Goal: Information Seeking & Learning: Learn about a topic

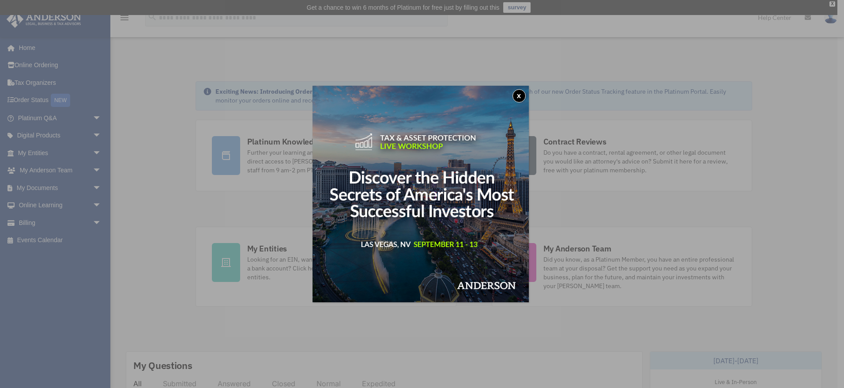
click at [41, 100] on div "x" at bounding box center [422, 194] width 844 height 388
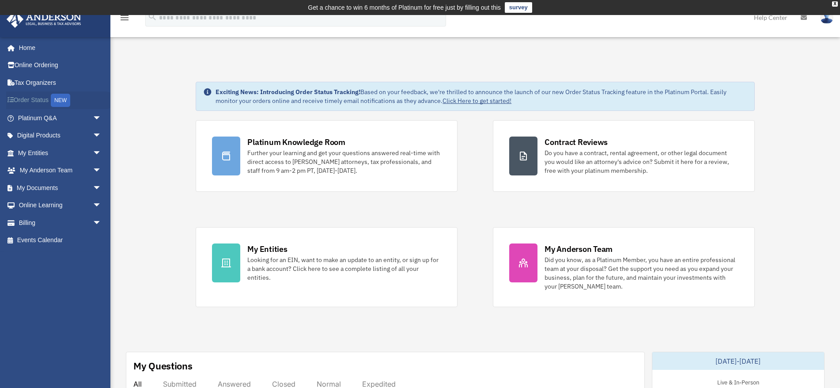
click at [25, 100] on link "Order Status NEW" at bounding box center [60, 100] width 109 height 18
click at [68, 100] on div "NEW" at bounding box center [60, 100] width 19 height 13
click at [48, 167] on link "My Anderson Team arrow_drop_down" at bounding box center [60, 171] width 109 height 18
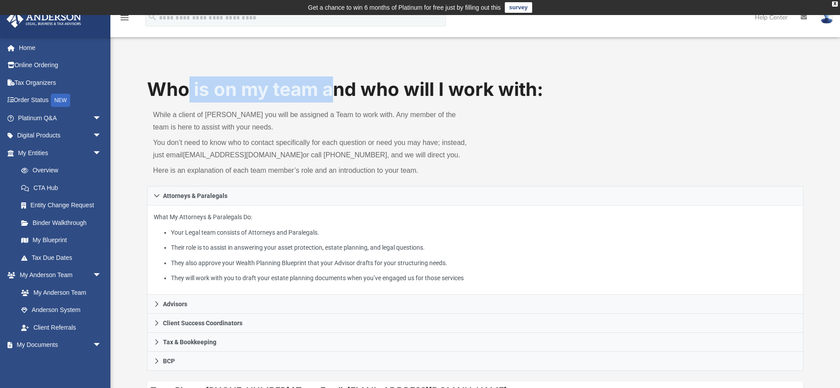
drag, startPoint x: 204, startPoint y: 89, endPoint x: 356, endPoint y: 99, distance: 153.1
click at [349, 98] on h1 "Who is on my team and who will I work with:" at bounding box center [475, 89] width 656 height 26
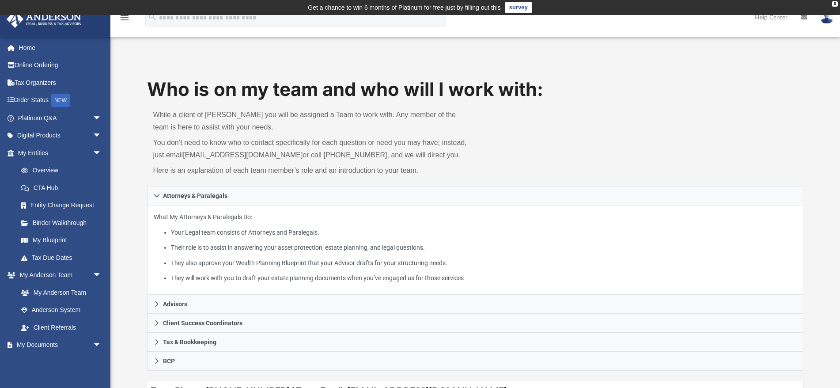
click at [209, 161] on p "You don’t need to know who to contact specifically for each question or need yo…" at bounding box center [311, 148] width 316 height 25
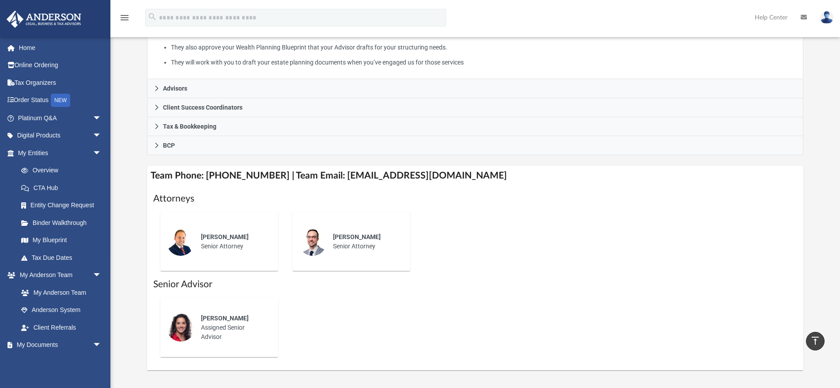
scroll to position [275, 0]
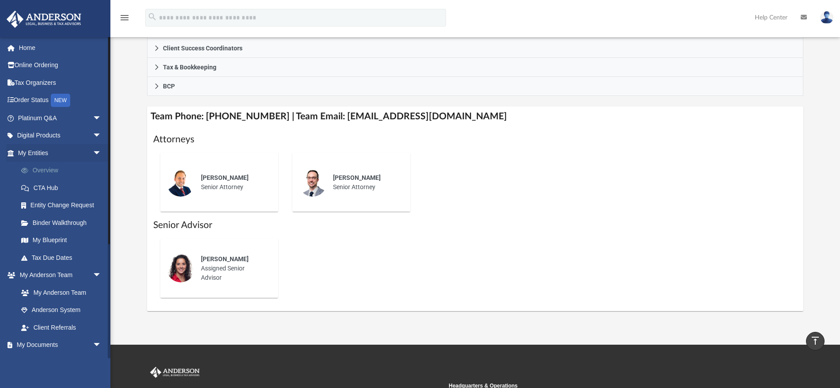
click at [52, 171] on link "Overview" at bounding box center [63, 171] width 102 height 18
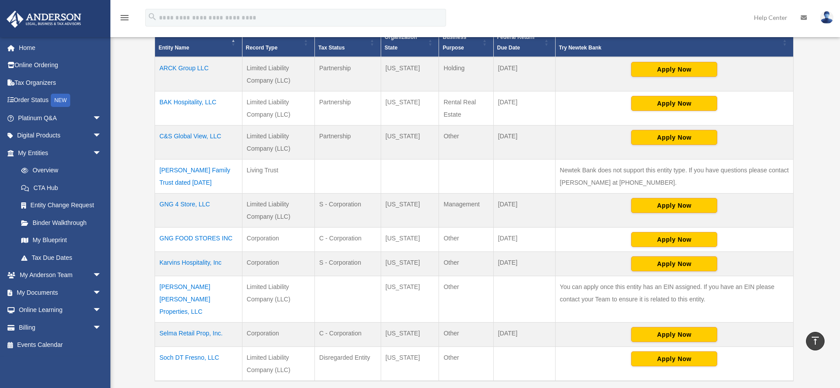
scroll to position [206, 0]
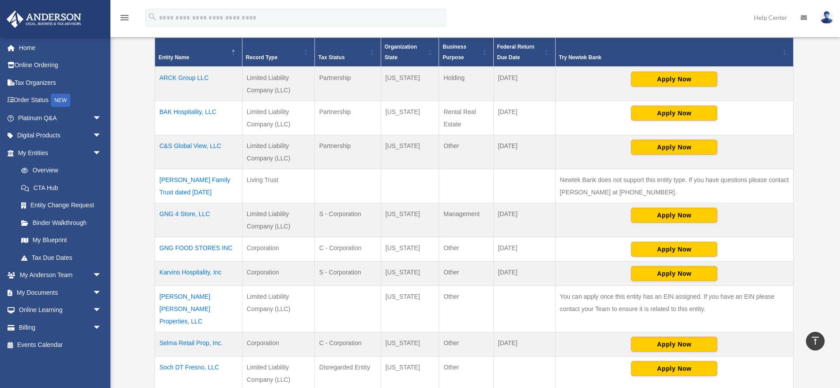
click at [180, 109] on td "BAK Hospitality, LLC" at bounding box center [198, 118] width 87 height 34
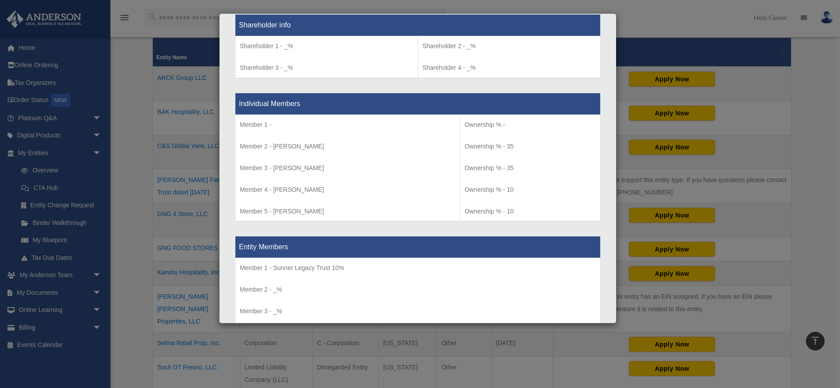
scroll to position [765, 0]
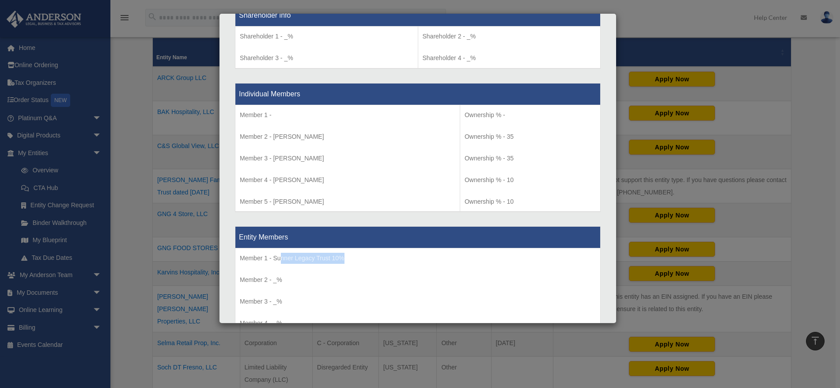
drag, startPoint x: 282, startPoint y: 251, endPoint x: 356, endPoint y: 254, distance: 74.3
click at [352, 253] on p "Member 1 - Sunner Legacy Trust 10%" at bounding box center [418, 258] width 356 height 11
click at [351, 196] on p "Member 5 - [PERSON_NAME]" at bounding box center [347, 201] width 215 height 11
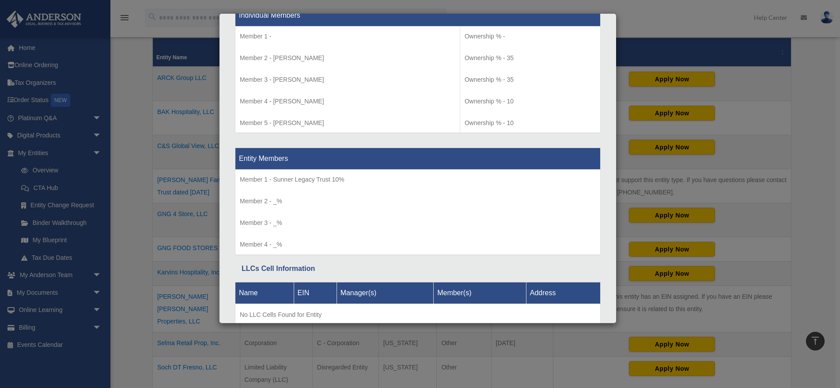
scroll to position [876, 0]
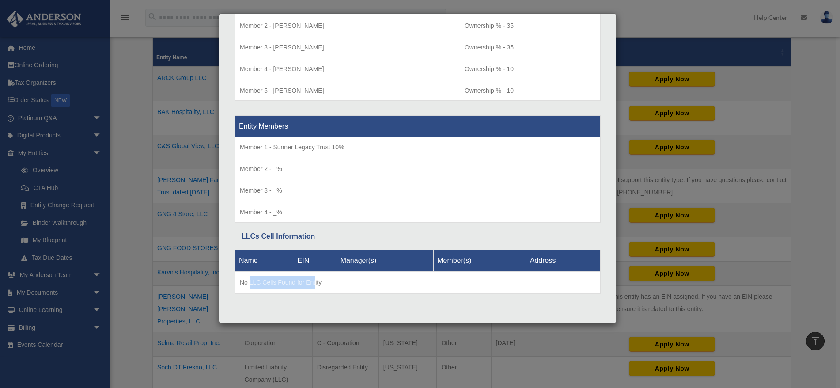
drag, startPoint x: 250, startPoint y: 279, endPoint x: 326, endPoint y: 280, distance: 75.9
click at [318, 280] on td "No LLC Cells Found for Entity" at bounding box center [417, 282] width 365 height 22
click at [327, 280] on td "No LLC Cells Found for Entity" at bounding box center [417, 282] width 365 height 22
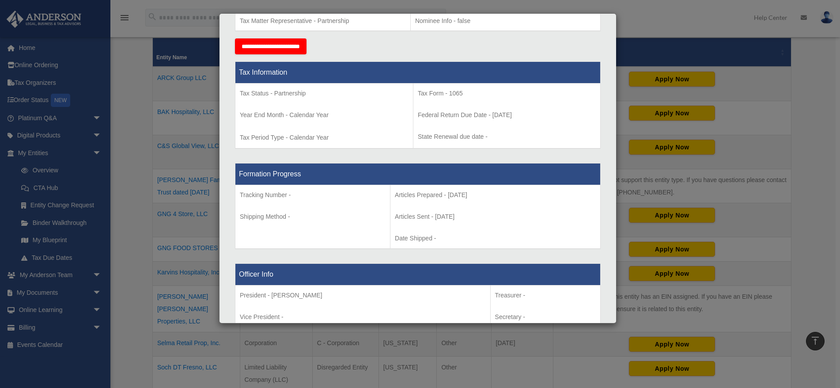
scroll to position [317, 0]
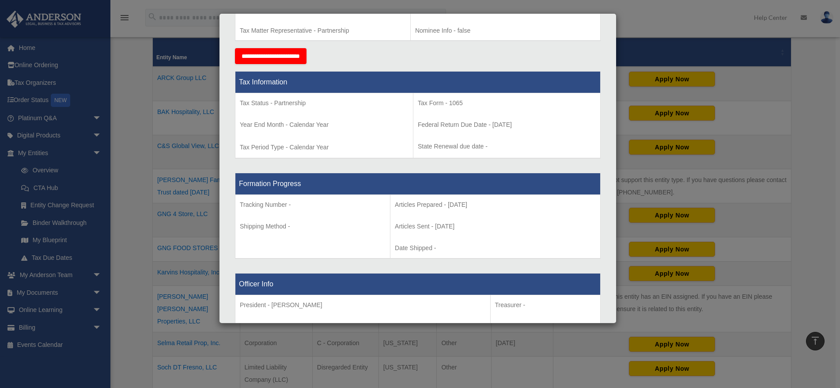
drag, startPoint x: 381, startPoint y: 202, endPoint x: 473, endPoint y: 204, distance: 92.7
click at [473, 204] on p "Articles Prepared - [DATE]" at bounding box center [495, 204] width 201 height 11
click at [473, 204] on p "Articles Prepared - 2025-09-09" at bounding box center [495, 204] width 201 height 11
drag, startPoint x: 450, startPoint y: 223, endPoint x: 374, endPoint y: 226, distance: 75.5
click at [374, 226] on tr "Tracking Number - Shipping Method - Articles Prepared - 2025-09-09 Articles Sen…" at bounding box center [417, 227] width 365 height 64
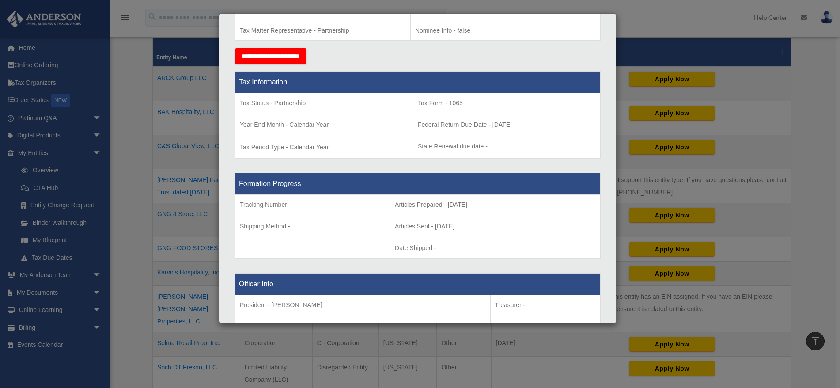
click at [409, 227] on p "Articles Sent - 2025-09-09" at bounding box center [495, 226] width 201 height 11
drag, startPoint x: 451, startPoint y: 223, endPoint x: 376, endPoint y: 223, distance: 75.1
click at [390, 223] on td "Articles Prepared - 2025-09-09 Articles Sent - 2025-09-09 Date Shipped -" at bounding box center [495, 227] width 210 height 64
click at [469, 200] on p "Articles Prepared - 2025-09-09" at bounding box center [495, 204] width 201 height 11
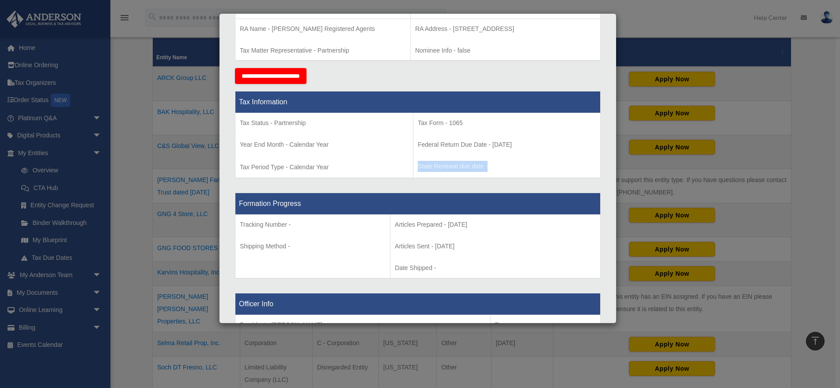
drag, startPoint x: 410, startPoint y: 165, endPoint x: 479, endPoint y: 166, distance: 68.9
click at [479, 166] on p "State Renewal due date -" at bounding box center [507, 166] width 178 height 11
click at [482, 147] on p "Federal Return Due Date - March 15" at bounding box center [507, 144] width 178 height 11
drag, startPoint x: 326, startPoint y: 162, endPoint x: 266, endPoint y: 154, distance: 60.7
click at [266, 154] on td "Tax Status - Partnership Year End Month - Calendar Year Tax Period Type - Calen…" at bounding box center [324, 145] width 178 height 65
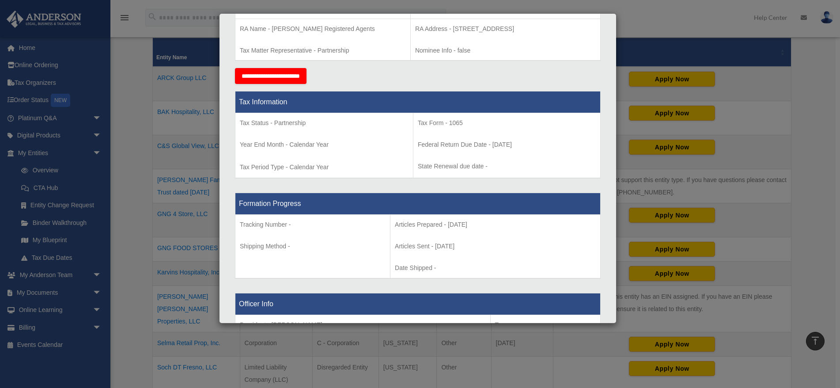
click at [259, 125] on p "Tax Status - Partnership" at bounding box center [324, 122] width 169 height 11
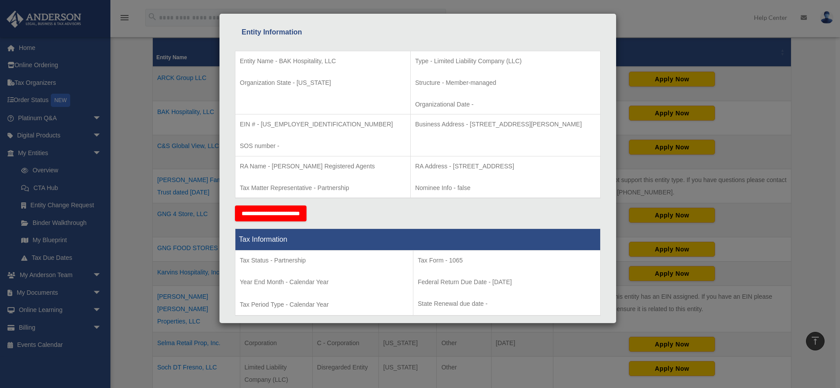
scroll to position [150, 0]
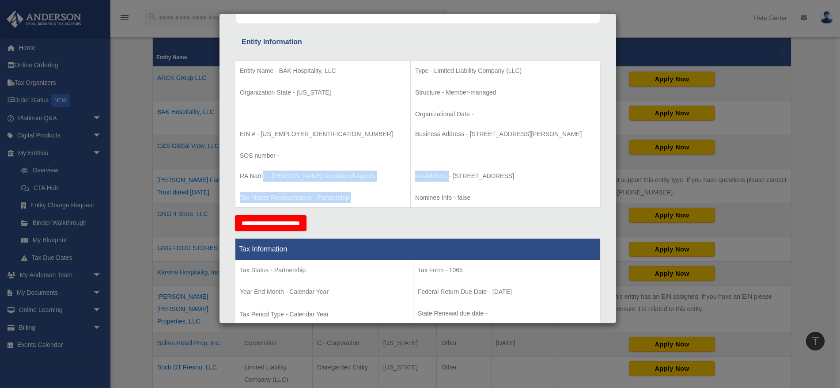
drag, startPoint x: 260, startPoint y: 171, endPoint x: 413, endPoint y: 174, distance: 153.7
click at [402, 173] on tr "RA Name - Anderson Registered Agents Tax Matter Representative - Partnership RA…" at bounding box center [417, 187] width 365 height 42
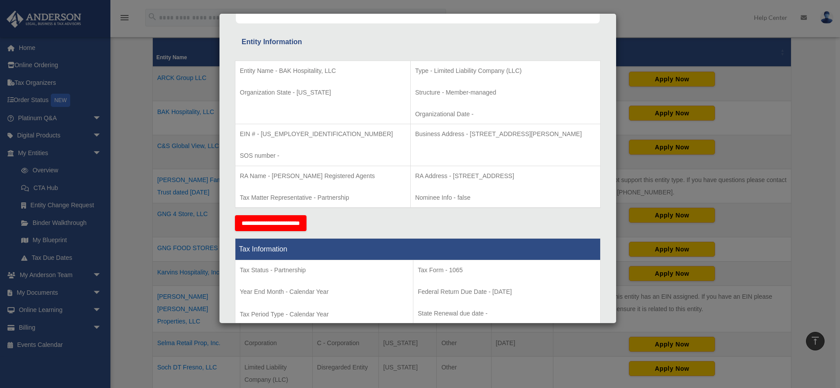
click at [418, 174] on p "RA Address - 23 Corporate Plaza Drive, Suite 150-88, Newport Beach, CA 92660" at bounding box center [505, 175] width 181 height 11
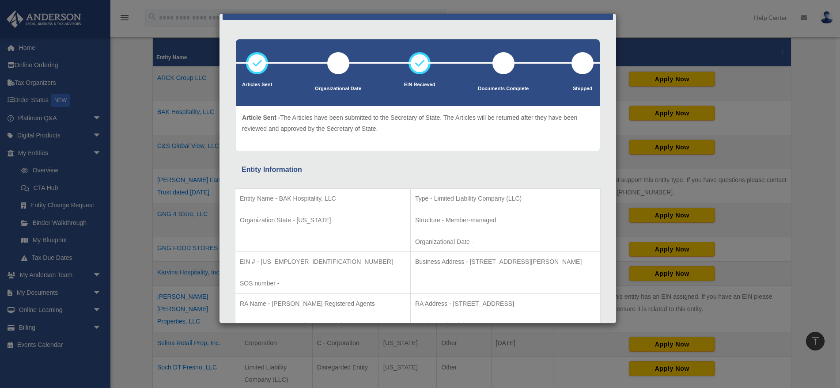
scroll to position [13, 0]
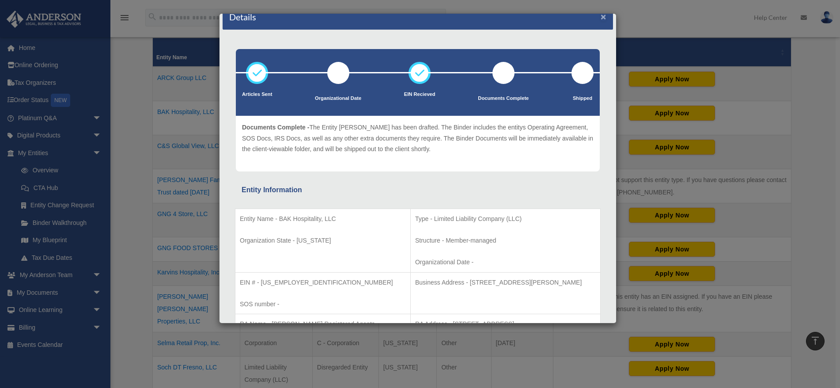
click at [600, 16] on button "×" at bounding box center [603, 16] width 6 height 9
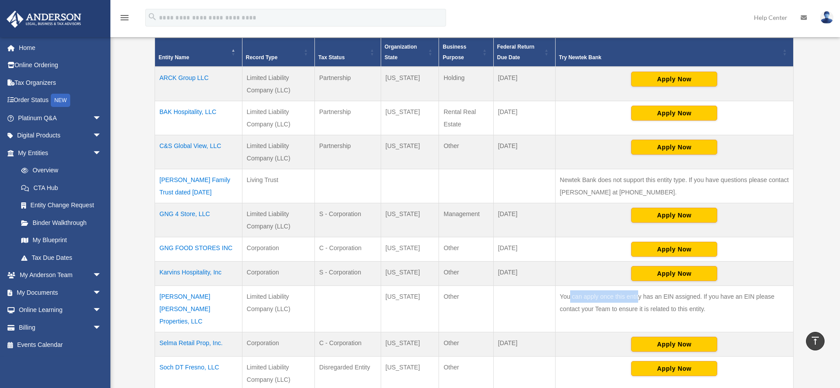
drag, startPoint x: 570, startPoint y: 293, endPoint x: 641, endPoint y: 295, distance: 70.7
click at [639, 295] on td "You can apply once this entity has an EIN assigned. If you have an EIN please c…" at bounding box center [674, 309] width 238 height 46
click at [646, 298] on td "You can apply once this entity has an EIN assigned. If you have an EIN please c…" at bounding box center [674, 309] width 238 height 46
click at [208, 246] on td "GNG FOOD STORES INC" at bounding box center [198, 249] width 87 height 24
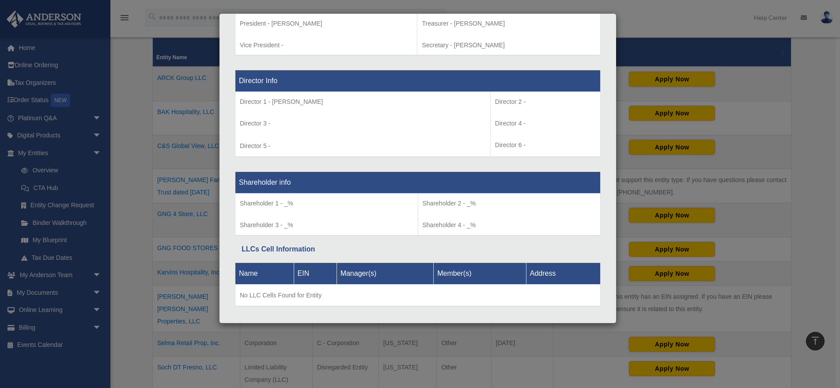
scroll to position [612, 0]
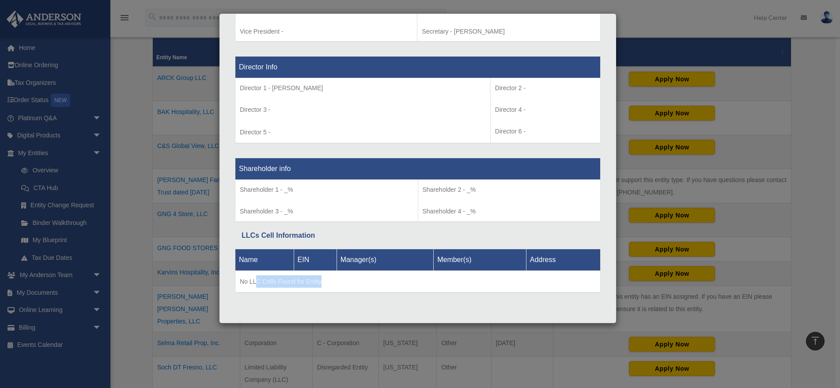
drag, startPoint x: 257, startPoint y: 279, endPoint x: 377, endPoint y: 278, distance: 121.0
click at [377, 278] on td "No LLC Cells Found for Entity" at bounding box center [417, 281] width 365 height 22
click at [410, 277] on td "No LLC Cells Found for Entity" at bounding box center [417, 281] width 365 height 22
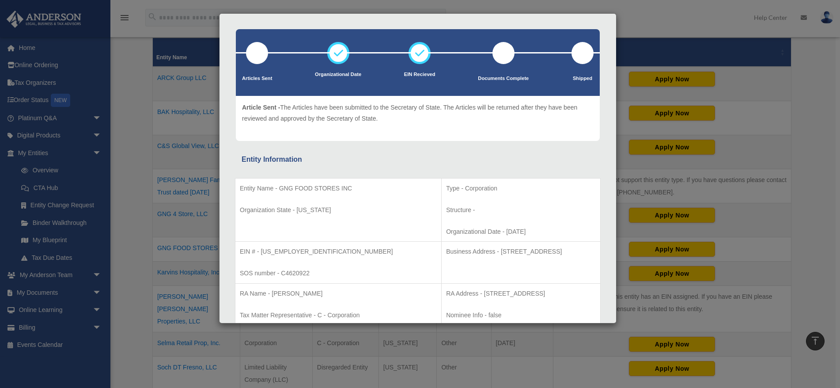
scroll to position [0, 0]
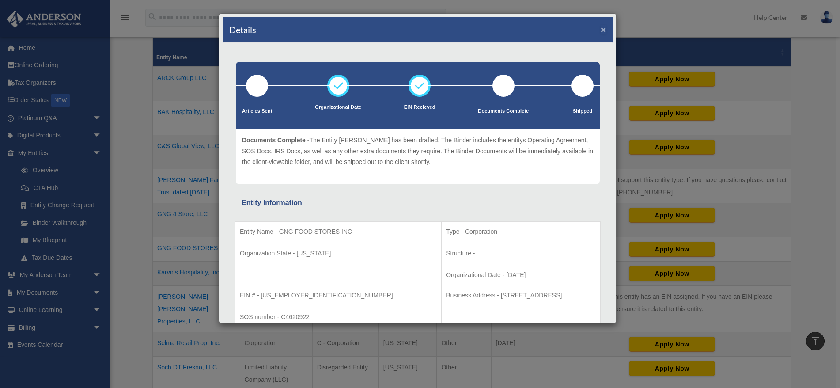
click at [600, 26] on button "×" at bounding box center [603, 29] width 6 height 9
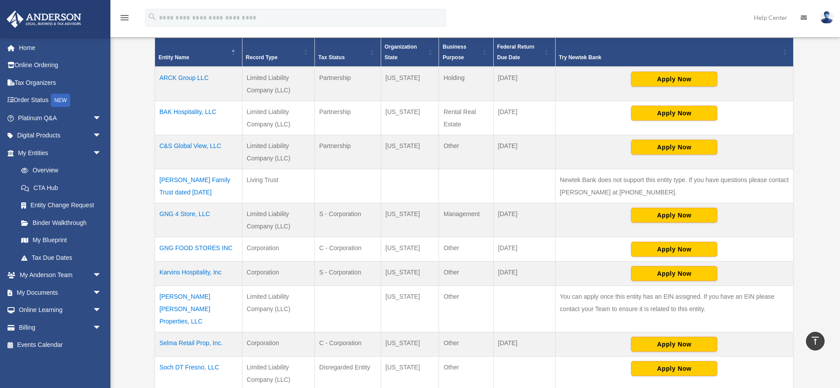
scroll to position [275, 0]
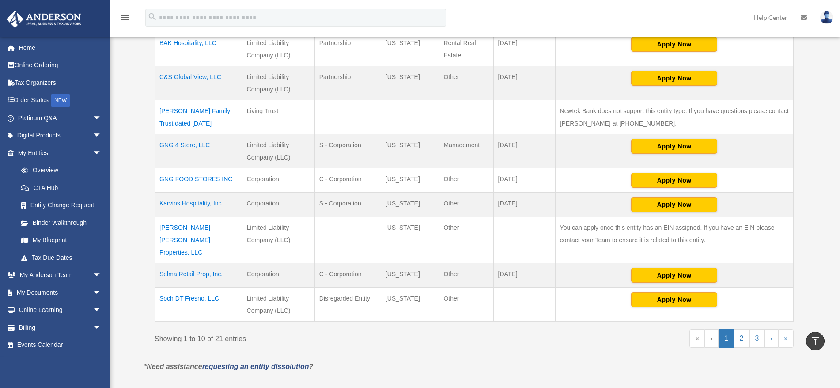
click at [200, 287] on td "Soch DT Fresno, LLC" at bounding box center [198, 304] width 87 height 34
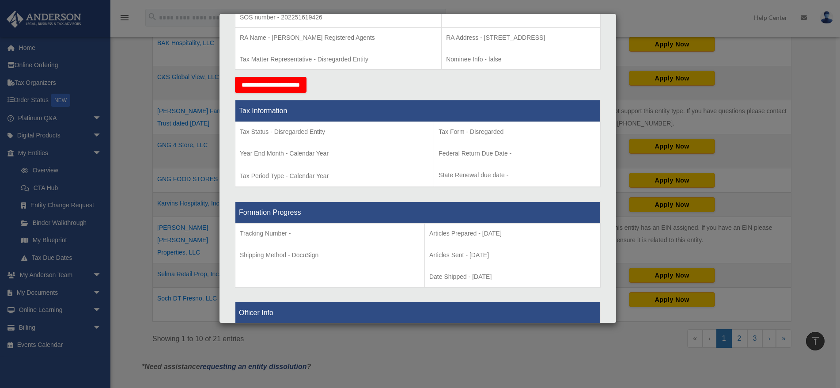
scroll to position [265, 0]
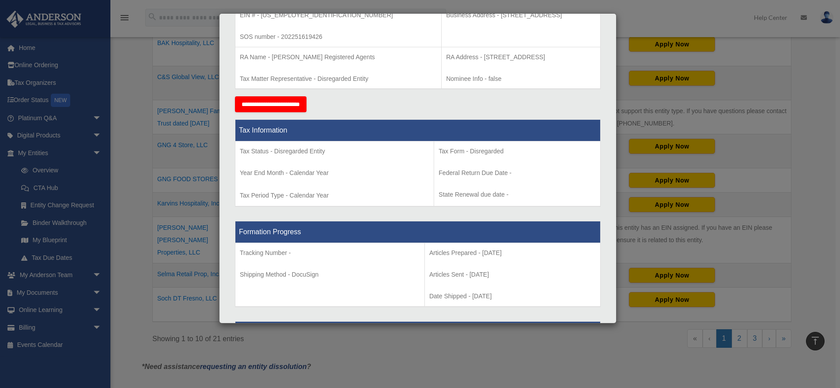
click at [141, 76] on div "Details × Articles Sent Organizational Date" at bounding box center [420, 194] width 840 height 388
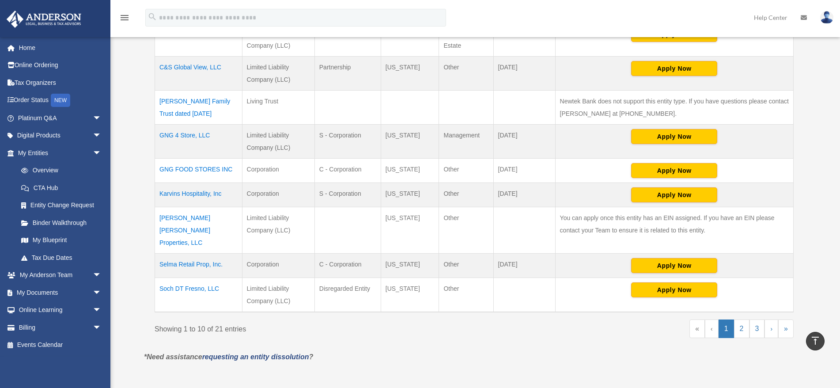
scroll to position [294, 0]
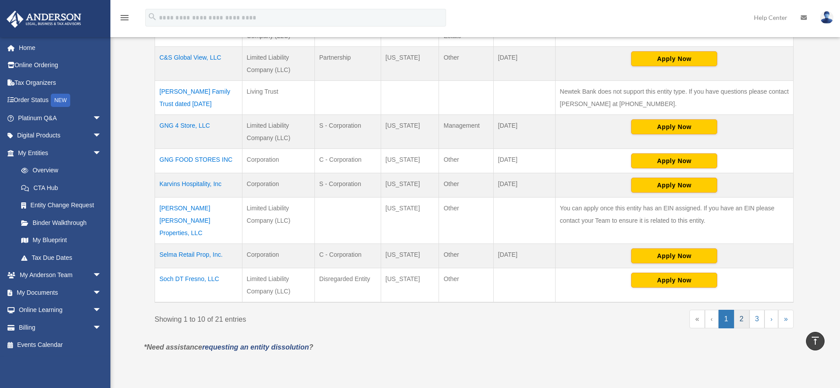
click at [746, 309] on link "2" at bounding box center [741, 318] width 15 height 19
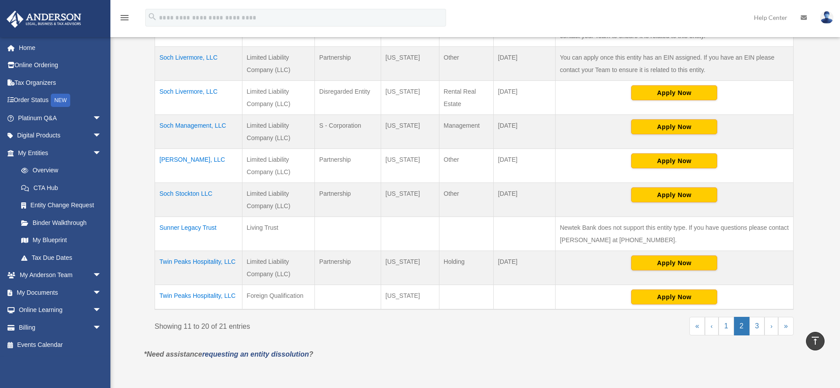
scroll to position [255, 0]
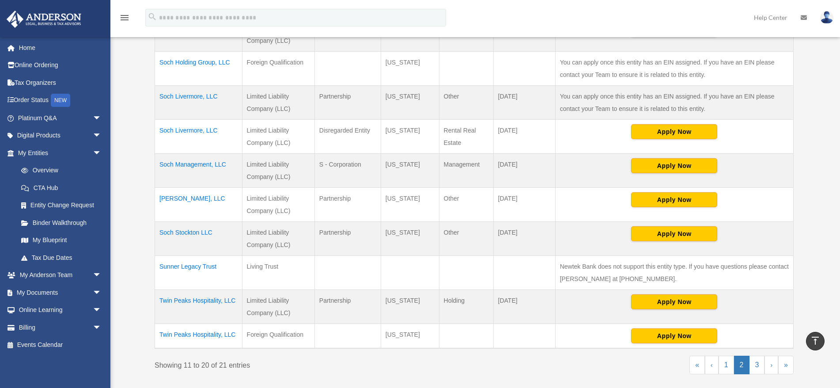
drag, startPoint x: 319, startPoint y: 199, endPoint x: 352, endPoint y: 199, distance: 33.1
click at [351, 199] on td "Partnership" at bounding box center [347, 205] width 66 height 34
click at [355, 199] on td "Partnership" at bounding box center [347, 205] width 66 height 34
drag, startPoint x: 319, startPoint y: 128, endPoint x: 380, endPoint y: 129, distance: 60.5
click at [380, 129] on td "Disregarded Entity" at bounding box center [347, 137] width 66 height 34
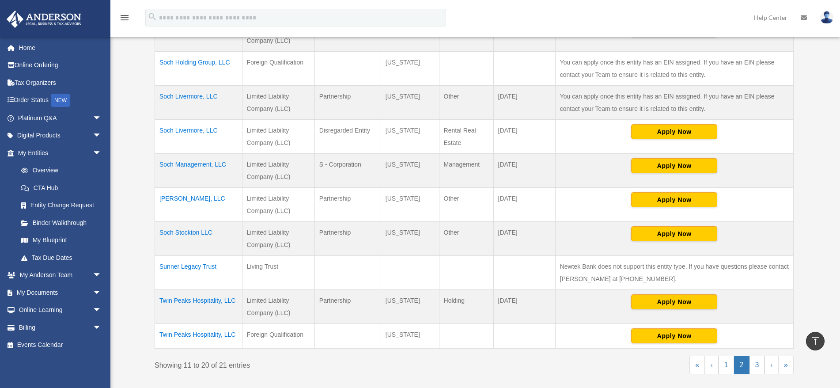
click at [380, 129] on td "Disregarded Entity" at bounding box center [347, 137] width 66 height 34
drag, startPoint x: 321, startPoint y: 128, endPoint x: 437, endPoint y: 132, distance: 115.7
click at [437, 132] on tr "Soch Livermore, LLC Limited Liability Company (LLC) Disregarded Entity Wyoming …" at bounding box center [474, 137] width 638 height 34
click at [437, 132] on td "Wyoming" at bounding box center [410, 137] width 58 height 34
click at [199, 97] on td "Soch Livermore, LLC" at bounding box center [198, 103] width 87 height 34
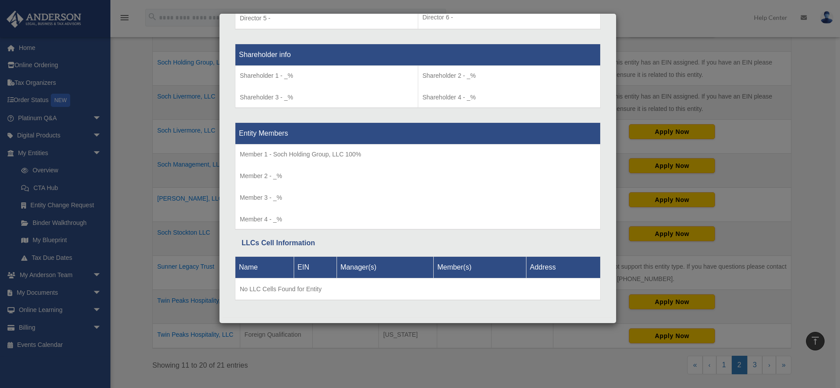
scroll to position [733, 0]
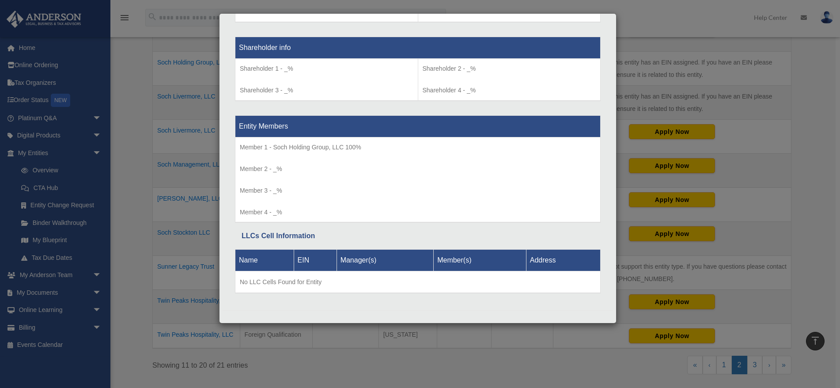
click at [632, 16] on div "Details × Articles Sent Organizational Date" at bounding box center [420, 194] width 840 height 388
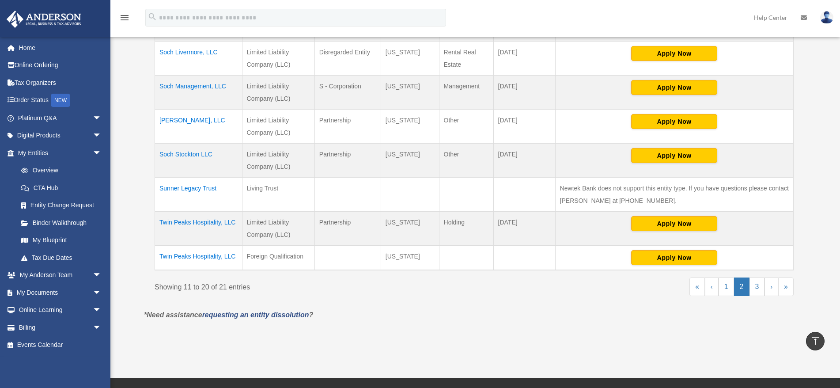
scroll to position [343, 0]
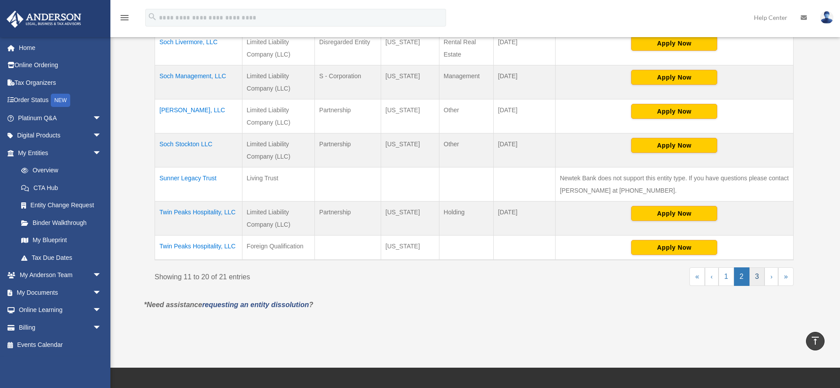
click at [756, 275] on link "3" at bounding box center [756, 276] width 15 height 19
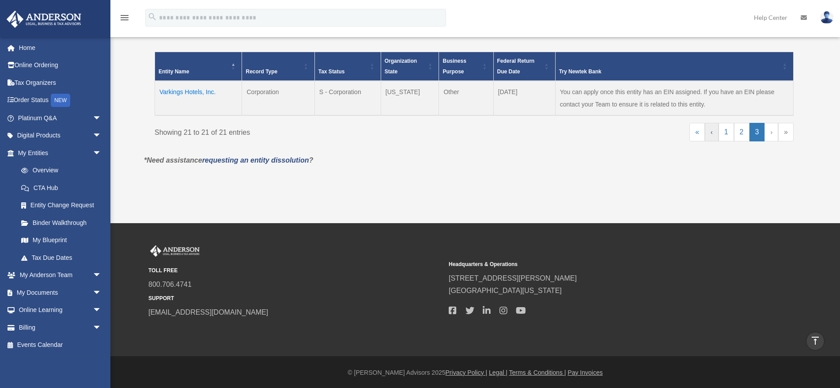
click at [714, 130] on link "‹" at bounding box center [712, 132] width 14 height 19
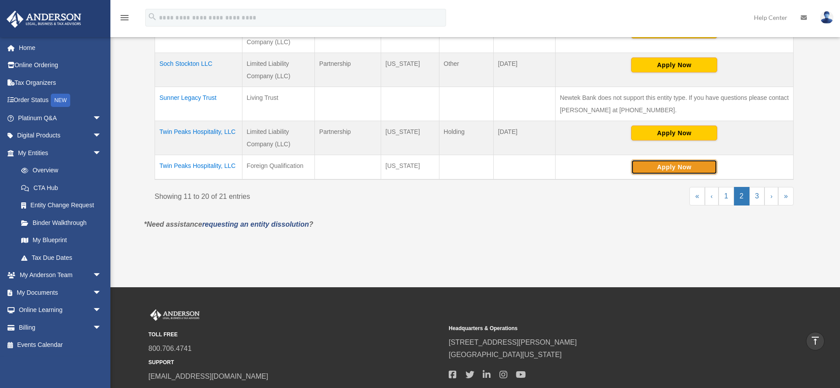
click at [656, 161] on button "Apply Now" at bounding box center [674, 166] width 86 height 15
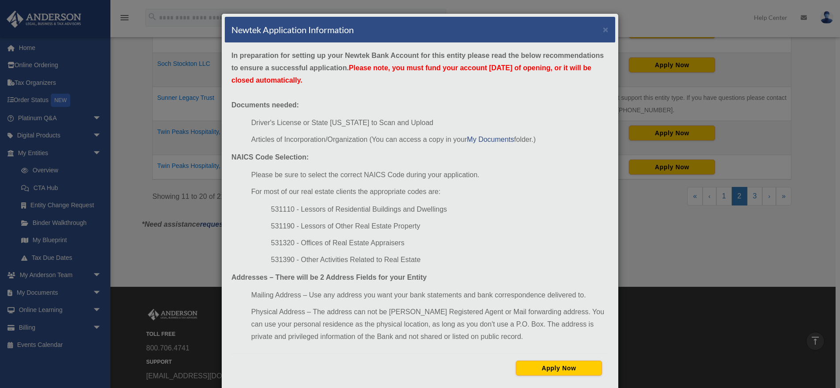
scroll to position [414, 0]
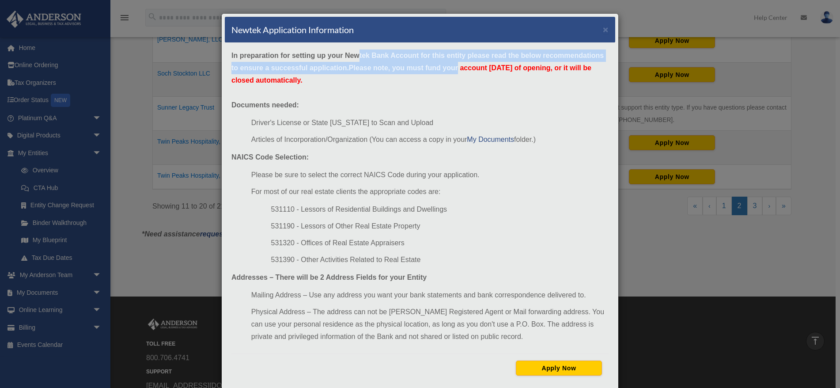
drag, startPoint x: 356, startPoint y: 57, endPoint x: 460, endPoint y: 62, distance: 104.3
click at [460, 62] on div "In preparation for setting up your Newtek Bank Account for this entity please r…" at bounding box center [420, 216] width 390 height 346
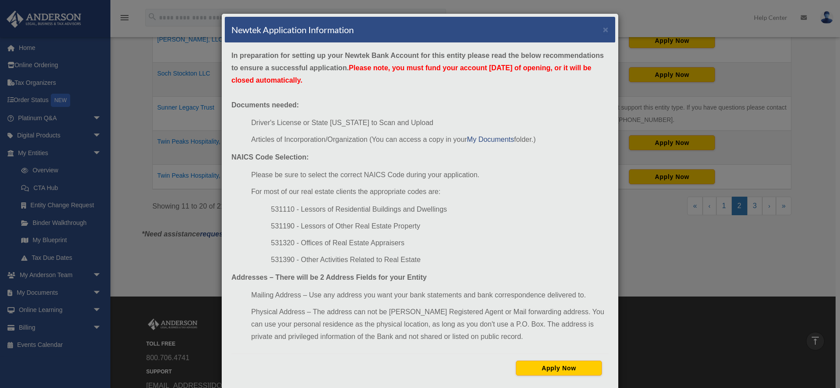
click at [470, 89] on div "In preparation for setting up your Newtek Bank Account for this entity please r…" at bounding box center [420, 216] width 390 height 346
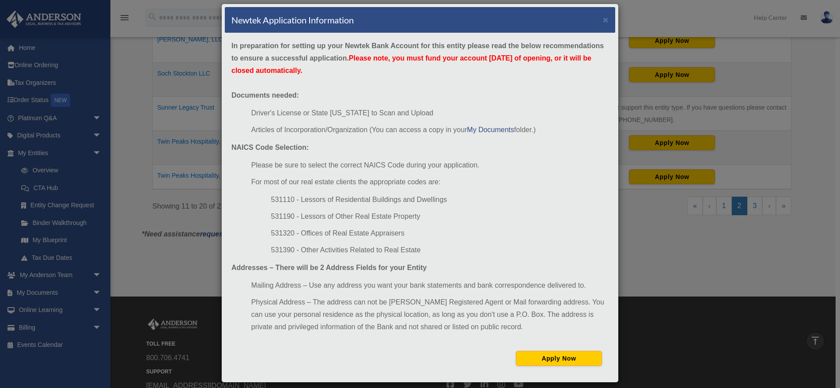
scroll to position [17, 0]
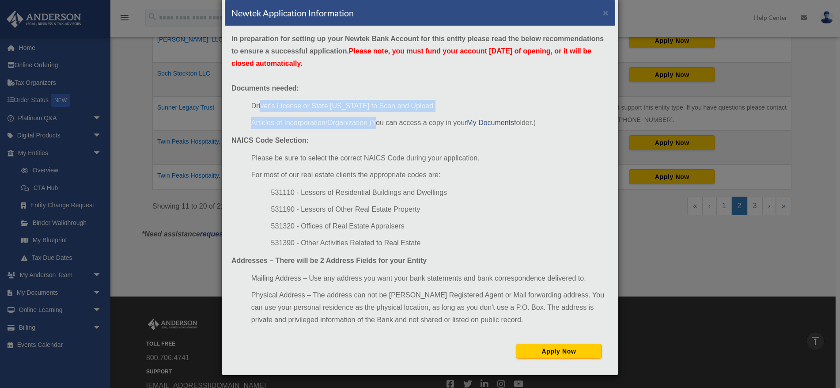
drag, startPoint x: 259, startPoint y: 105, endPoint x: 376, endPoint y: 119, distance: 117.8
click at [374, 117] on ul "Driver's License or State ID to Scan and Upload Articles of Incorporation/Organ…" at bounding box center [419, 114] width 377 height 29
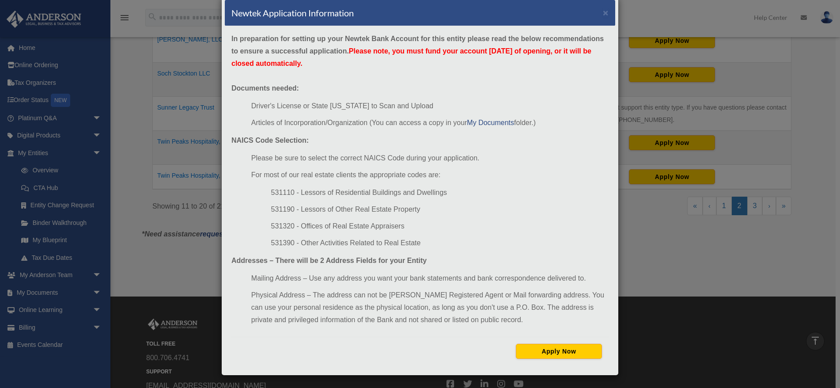
click at [359, 159] on li "Please be sure to select the correct NAICS Code during your application." at bounding box center [429, 158] width 357 height 12
drag, startPoint x: 280, startPoint y: 255, endPoint x: 392, endPoint y: 264, distance: 112.5
click at [381, 262] on div "In preparation for setting up your Newtek Bank Account for this entity please r…" at bounding box center [420, 199] width 390 height 346
click at [397, 268] on div "In preparation for setting up your Newtek Bank Account for this entity please r…" at bounding box center [420, 199] width 390 height 346
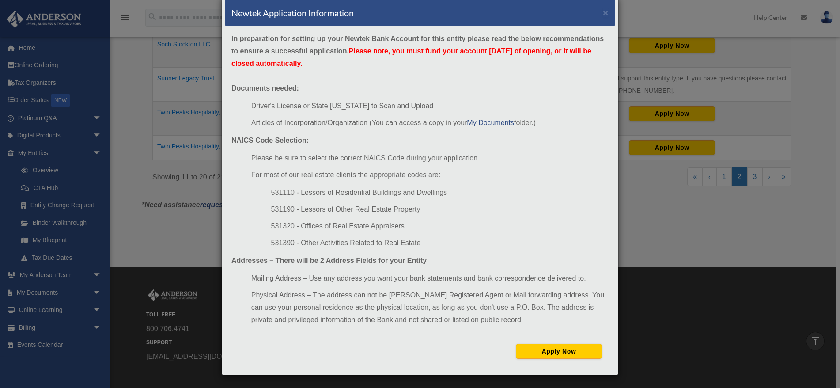
scroll to position [453, 0]
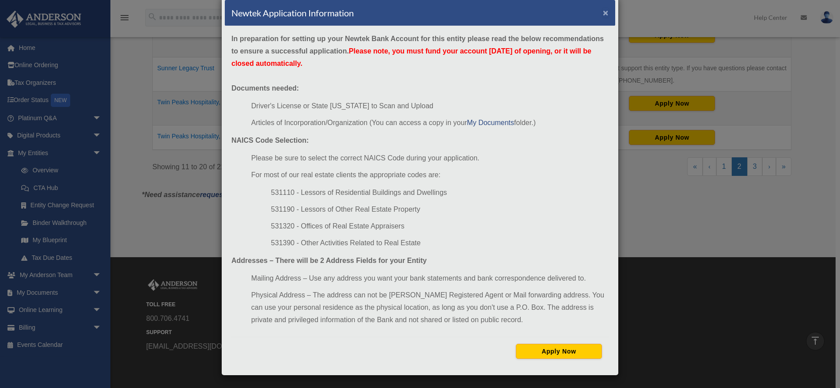
click at [603, 14] on button "×" at bounding box center [606, 12] width 6 height 9
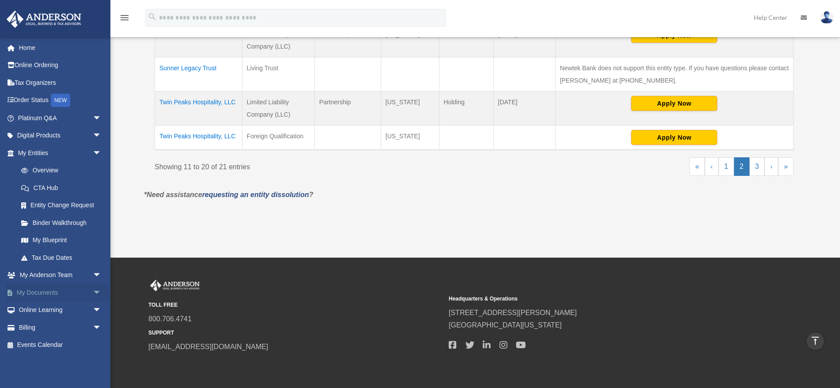
click at [41, 290] on link "My Documents arrow_drop_down" at bounding box center [60, 292] width 109 height 18
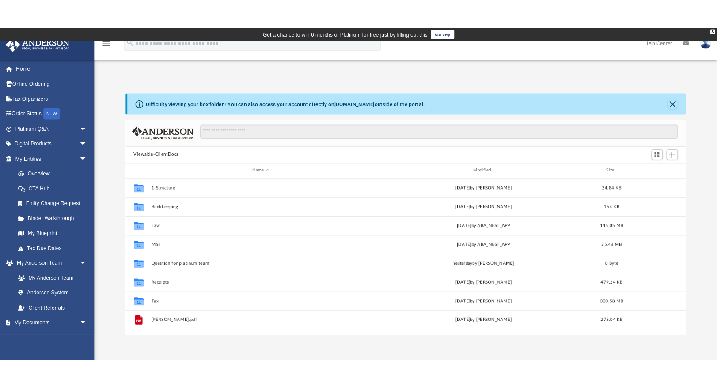
scroll to position [196, 652]
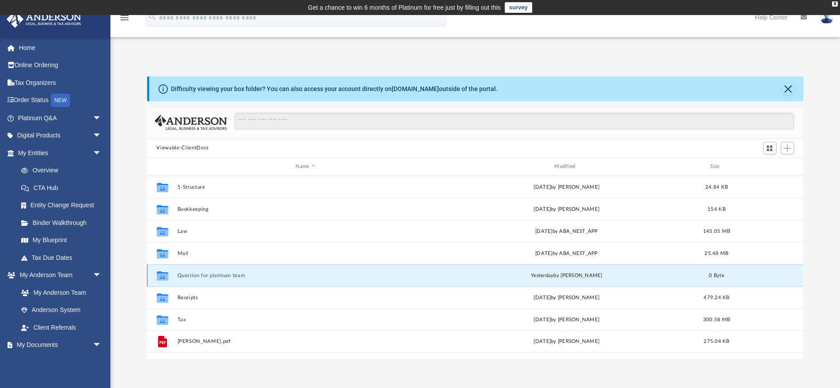
click at [196, 275] on button "Question for platinum team" at bounding box center [305, 275] width 257 height 6
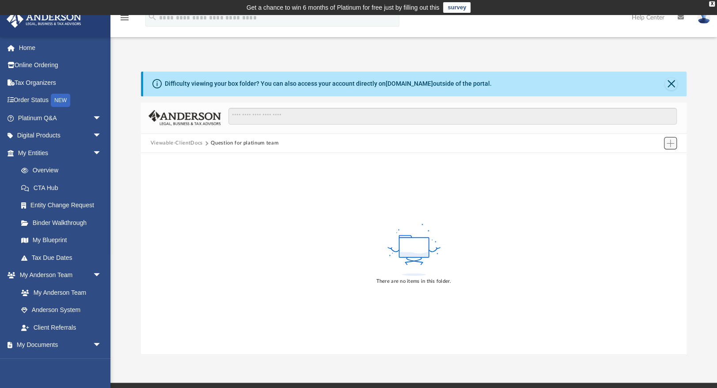
click at [670, 141] on span "Add" at bounding box center [670, 144] width 8 height 8
click at [651, 159] on li "Upload" at bounding box center [657, 160] width 28 height 9
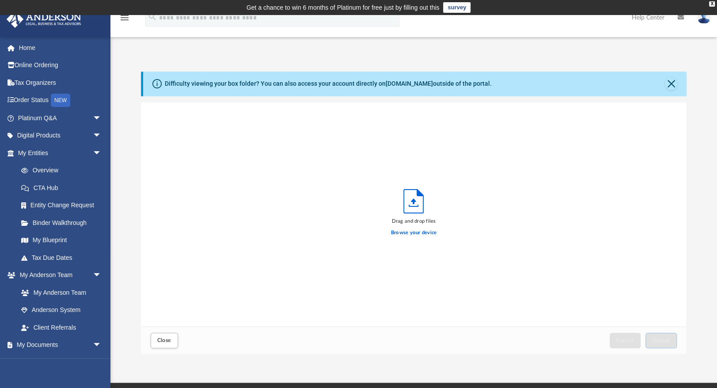
scroll to position [220, 541]
click at [404, 232] on label "Browse your device" at bounding box center [414, 233] width 46 height 8
click at [0, 0] on input "Browse your device" at bounding box center [0, 0] width 0 height 0
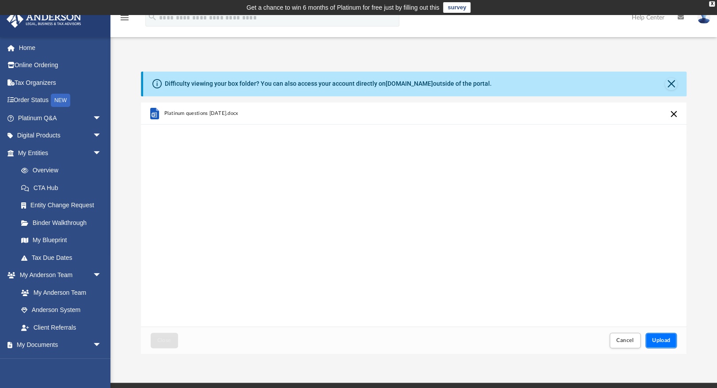
click at [664, 336] on button "Upload" at bounding box center [661, 339] width 32 height 15
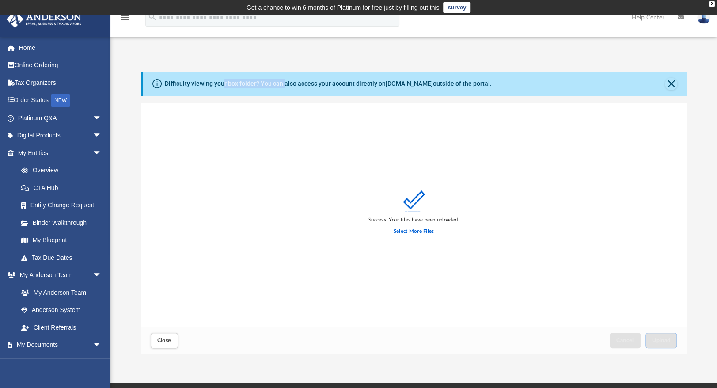
drag, startPoint x: 224, startPoint y: 84, endPoint x: 303, endPoint y: 90, distance: 78.8
click at [290, 87] on div "Difficulty viewing your box folder? You can also access your account directly o…" at bounding box center [328, 83] width 327 height 9
click at [307, 90] on div "Difficulty viewing your box folder? You can also access your account directly o…" at bounding box center [414, 84] width 543 height 25
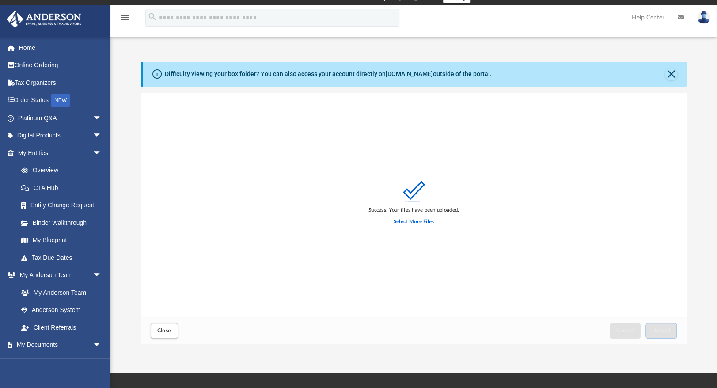
scroll to position [29, 0]
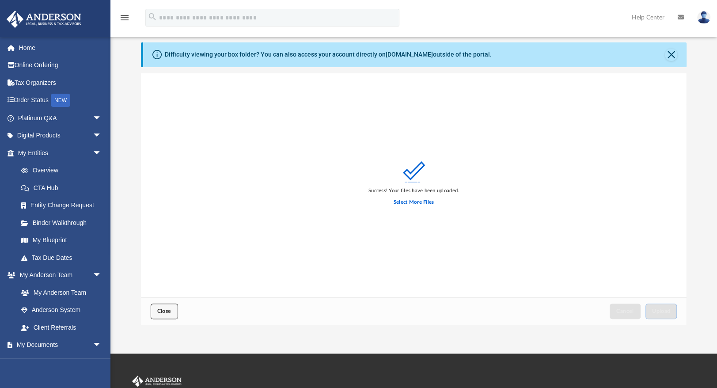
click at [164, 310] on span "Close" at bounding box center [164, 310] width 14 height 5
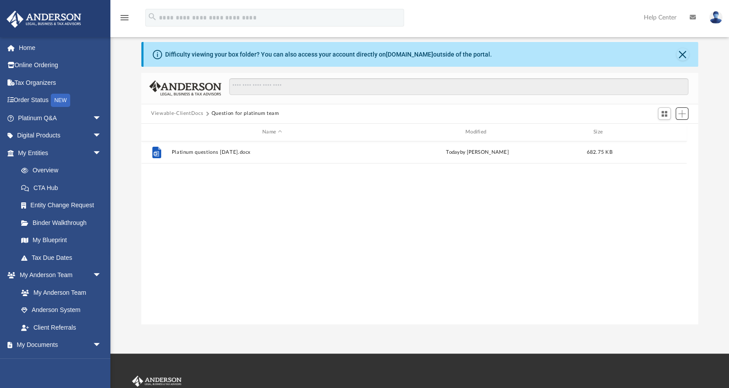
scroll to position [196, 552]
click at [34, 48] on link "Home" at bounding box center [60, 48] width 109 height 18
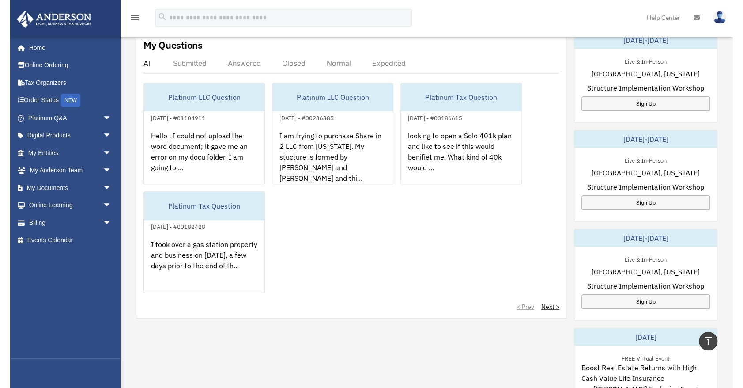
scroll to position [334, 0]
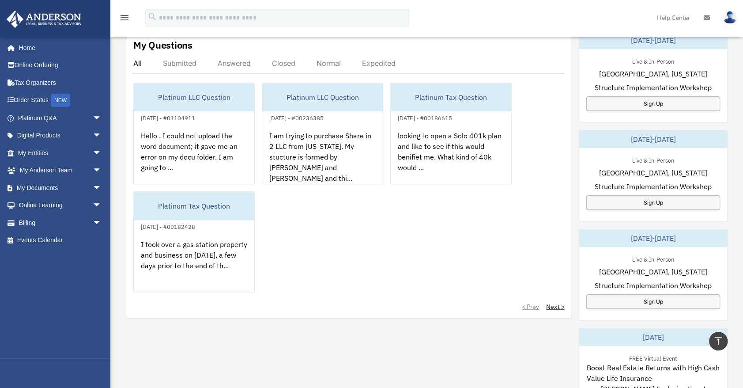
drag, startPoint x: 624, startPoint y: 139, endPoint x: 698, endPoint y: 139, distance: 74.2
click at [698, 139] on div "[DATE]-[DATE]" at bounding box center [653, 139] width 148 height 18
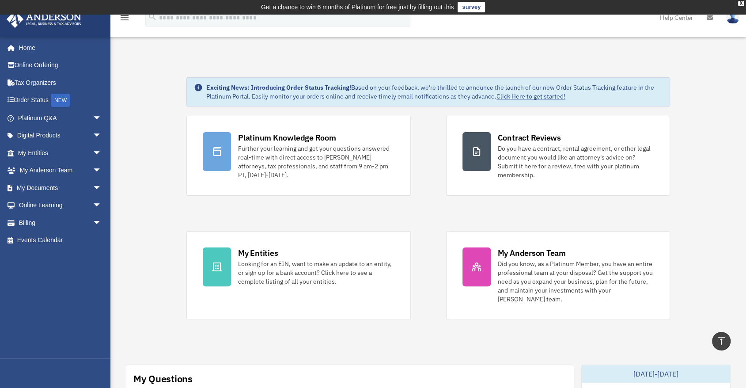
scroll to position [0, 0]
click at [36, 100] on link "Order Status NEW" at bounding box center [60, 100] width 109 height 18
click at [46, 187] on link "My Documents arrow_drop_down" at bounding box center [60, 188] width 109 height 18
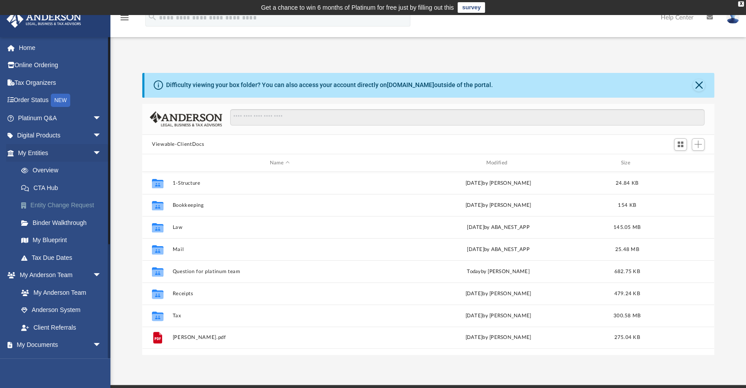
click at [67, 203] on link "Entity Change Request" at bounding box center [63, 205] width 102 height 18
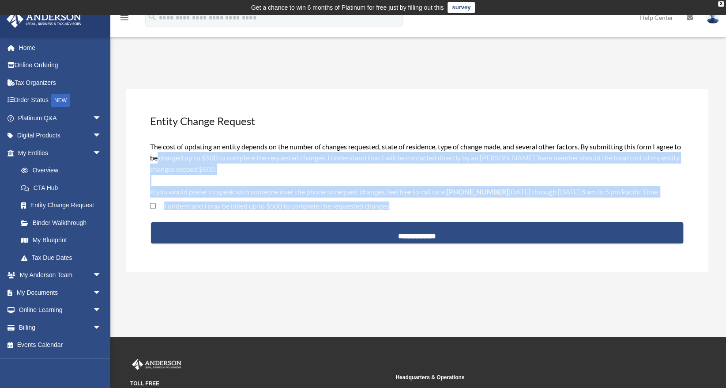
drag, startPoint x: 379, startPoint y: 206, endPoint x: 166, endPoint y: 158, distance: 218.9
click at [164, 159] on form "**********" at bounding box center [417, 194] width 536 height 109
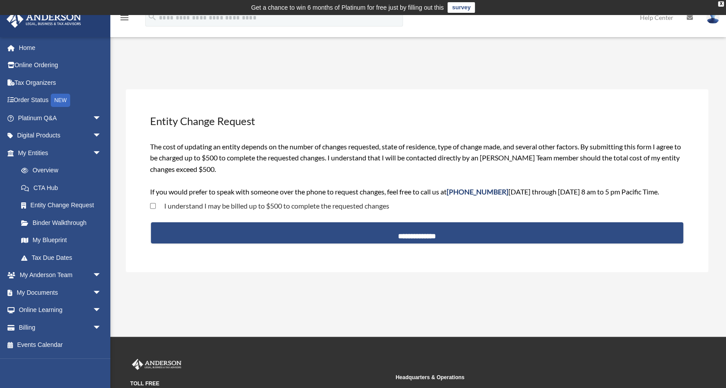
click at [229, 148] on span "The cost of updating an entity depends on the number of changes requested, stat…" at bounding box center [415, 168] width 531 height 53
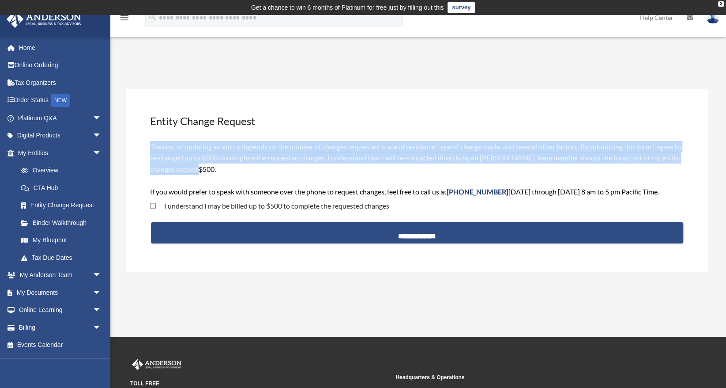
drag, startPoint x: 152, startPoint y: 145, endPoint x: 270, endPoint y: 166, distance: 120.0
click at [270, 166] on div "The cost of updating an entity depends on the number of changes requested, stat…" at bounding box center [417, 169] width 534 height 57
click at [259, 171] on div "The cost of updating an entity depends on the number of changes requested, stat…" at bounding box center [417, 169] width 534 height 57
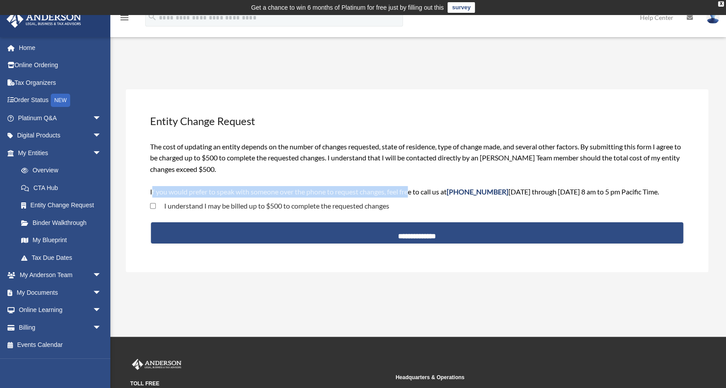
drag, startPoint x: 155, startPoint y: 193, endPoint x: 427, endPoint y: 194, distance: 272.8
click at [413, 193] on span "The cost of updating an entity depends on the number of changes requested, stat…" at bounding box center [415, 168] width 531 height 53
click at [434, 194] on span "The cost of updating an entity depends on the number of changes requested, stat…" at bounding box center [415, 168] width 531 height 53
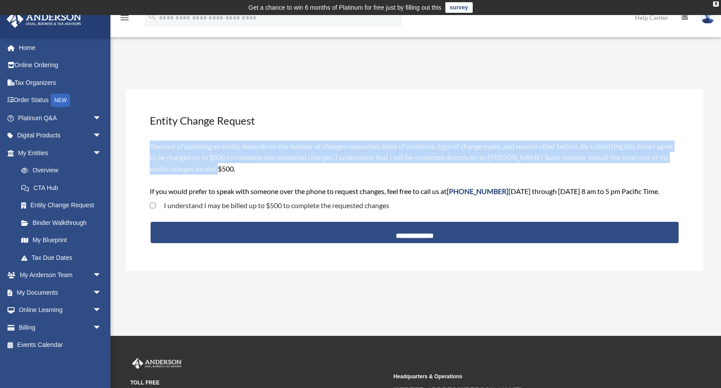
drag, startPoint x: 151, startPoint y: 146, endPoint x: 244, endPoint y: 169, distance: 95.8
click at [244, 169] on div "The cost of updating an entity depends on the number of changes requested, stat…" at bounding box center [414, 168] width 529 height 57
drag, startPoint x: 244, startPoint y: 169, endPoint x: 151, endPoint y: 143, distance: 96.2
click at [151, 143] on div "The cost of updating an entity depends on the number of changes requested, stat…" at bounding box center [414, 168] width 529 height 57
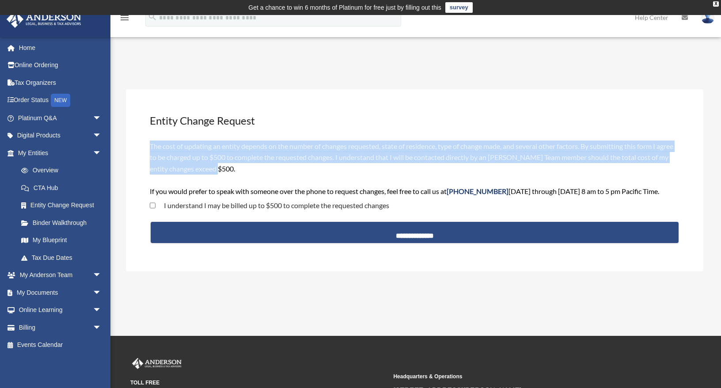
click at [266, 166] on div "The cost of updating an entity depends on the number of changes requested, stat…" at bounding box center [414, 168] width 529 height 57
click at [255, 168] on div "The cost of updating an entity depends on the number of changes requested, stat…" at bounding box center [414, 168] width 529 height 57
drag, startPoint x: 160, startPoint y: 121, endPoint x: 290, endPoint y: 172, distance: 139.9
click at [290, 171] on div "**********" at bounding box center [414, 180] width 577 height 182
click at [290, 172] on div "The cost of updating an entity depends on the number of changes requested, stat…" at bounding box center [414, 168] width 529 height 57
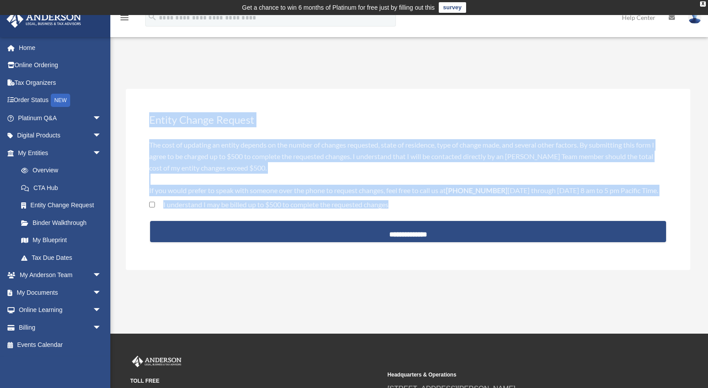
drag, startPoint x: 395, startPoint y: 205, endPoint x: 149, endPoint y: 106, distance: 265.1
click at [147, 106] on div "**********" at bounding box center [408, 179] width 565 height 181
click at [305, 110] on div "**********" at bounding box center [408, 179] width 565 height 181
drag, startPoint x: 160, startPoint y: 121, endPoint x: 400, endPoint y: 209, distance: 255.3
click at [400, 209] on div "**********" at bounding box center [408, 179] width 565 height 181
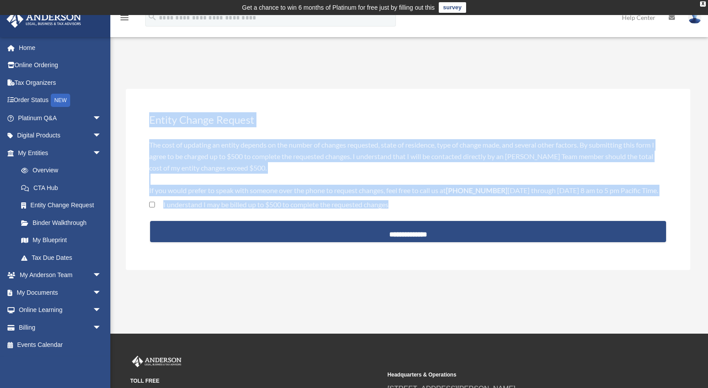
drag, startPoint x: 318, startPoint y: 131, endPoint x: 299, endPoint y: 129, distance: 19.1
click at [318, 132] on div "**********" at bounding box center [408, 179] width 565 height 181
click at [283, 118] on h3 "Entity Change Request" at bounding box center [408, 119] width 520 height 17
drag, startPoint x: 401, startPoint y: 203, endPoint x: 155, endPoint y: 109, distance: 263.1
click at [155, 109] on div "**********" at bounding box center [408, 179] width 565 height 181
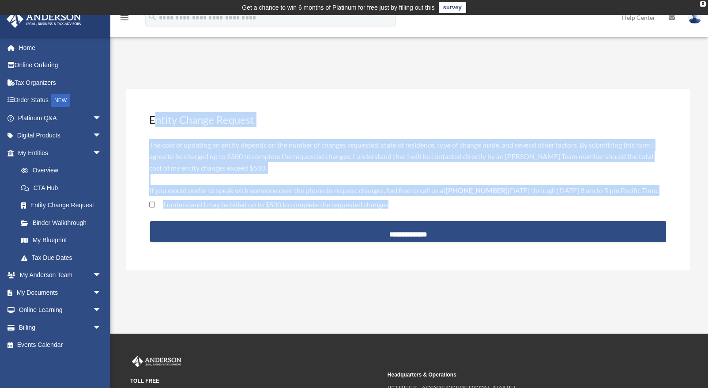
click at [282, 115] on h3 "Entity Change Request" at bounding box center [408, 119] width 520 height 17
click at [261, 121] on h3 "Entity Change Request" at bounding box center [408, 119] width 520 height 17
drag, startPoint x: 146, startPoint y: 117, endPoint x: 397, endPoint y: 202, distance: 265.0
click at [397, 202] on div "**********" at bounding box center [408, 179] width 565 height 181
click at [322, 125] on h3 "Entity Change Request" at bounding box center [408, 119] width 520 height 17
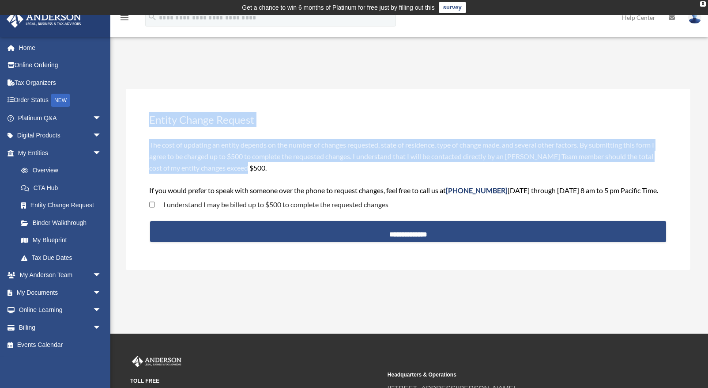
drag, startPoint x: 232, startPoint y: 161, endPoint x: 152, endPoint y: 115, distance: 92.3
click at [152, 115] on div "**********" at bounding box center [408, 179] width 565 height 181
click at [285, 127] on h3 "Entity Change Request" at bounding box center [408, 119] width 520 height 17
drag, startPoint x: 248, startPoint y: 170, endPoint x: 174, endPoint y: 117, distance: 90.5
click at [150, 115] on div "**********" at bounding box center [408, 179] width 565 height 181
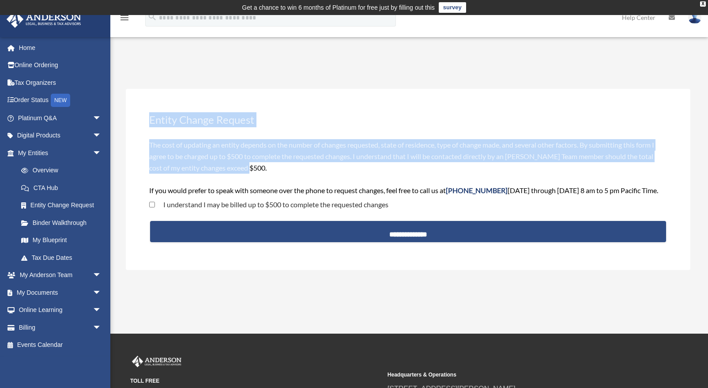
click at [263, 127] on h3 "Entity Change Request" at bounding box center [408, 119] width 520 height 17
drag, startPoint x: 246, startPoint y: 169, endPoint x: 164, endPoint y: 124, distance: 93.7
click at [165, 124] on div "**********" at bounding box center [408, 179] width 565 height 181
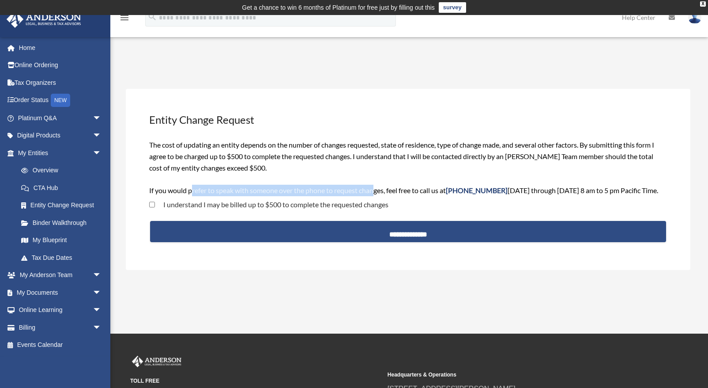
drag, startPoint x: 222, startPoint y: 189, endPoint x: 374, endPoint y: 190, distance: 152.8
click at [374, 190] on span "The cost of updating an entity depends on the number of changes requested, stat…" at bounding box center [403, 166] width 509 height 53
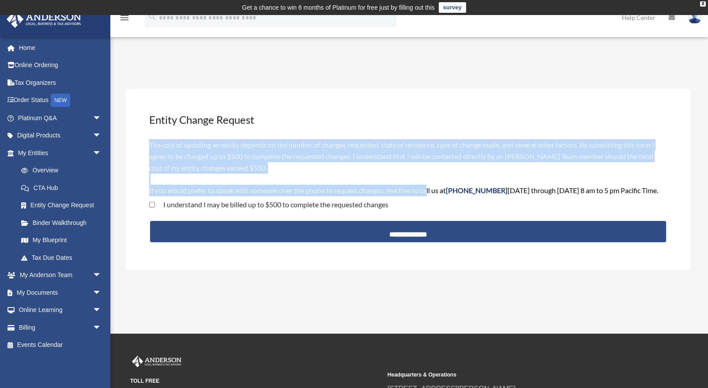
drag, startPoint x: 428, startPoint y: 186, endPoint x: 281, endPoint y: 166, distance: 147.9
click at [293, 168] on div "The cost of updating an entity depends on the number of changes requested, stat…" at bounding box center [408, 167] width 518 height 57
click at [268, 164] on div "The cost of updating an entity depends on the number of changes requested, stat…" at bounding box center [408, 167] width 518 height 57
click at [251, 165] on div "The cost of updating an entity depends on the number of changes requested, stat…" at bounding box center [408, 167] width 518 height 57
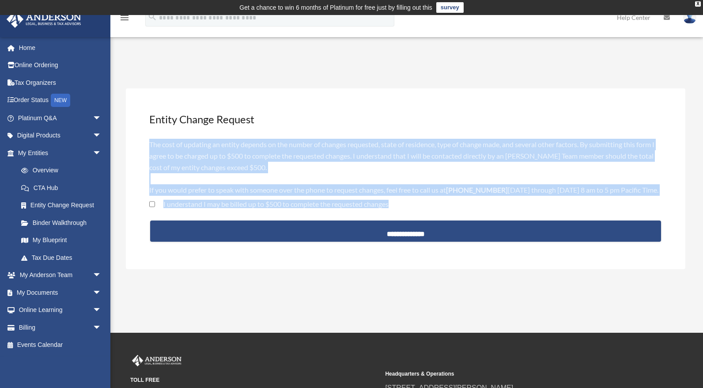
drag, startPoint x: 148, startPoint y: 140, endPoint x: 394, endPoint y: 205, distance: 253.9
click at [394, 205] on form "**********" at bounding box center [405, 192] width 515 height 109
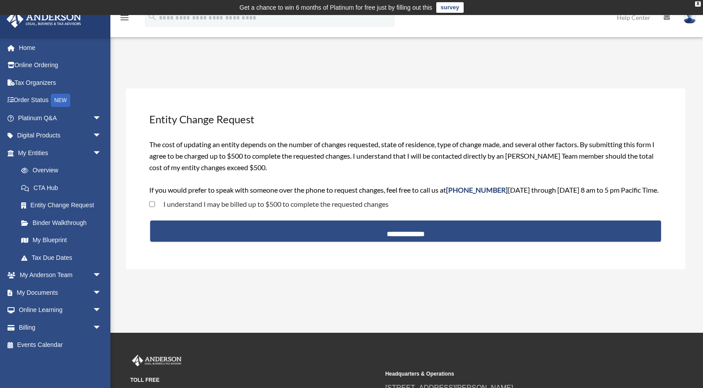
click at [394, 205] on div "I understand I may be billed up to $500 to complete the requested changes" at bounding box center [405, 205] width 515 height 19
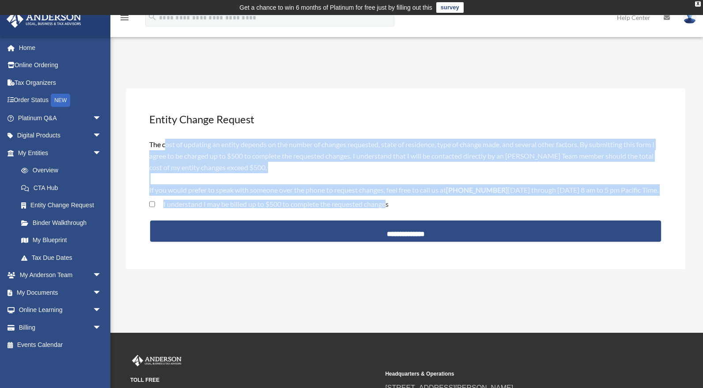
drag, startPoint x: 389, startPoint y: 203, endPoint x: 145, endPoint y: 131, distance: 254.7
click at [162, 131] on div "**********" at bounding box center [405, 178] width 559 height 181
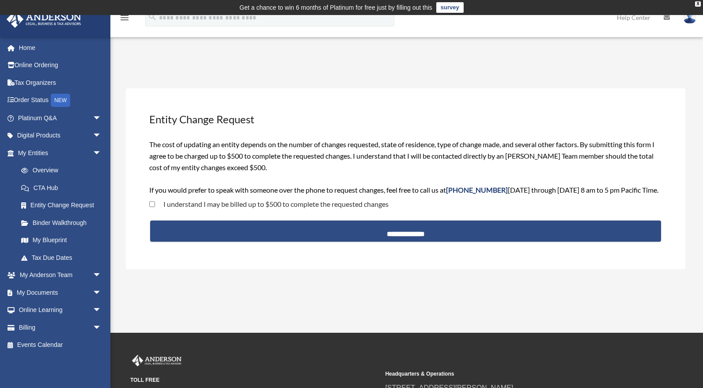
click at [142, 130] on div "**********" at bounding box center [405, 178] width 559 height 181
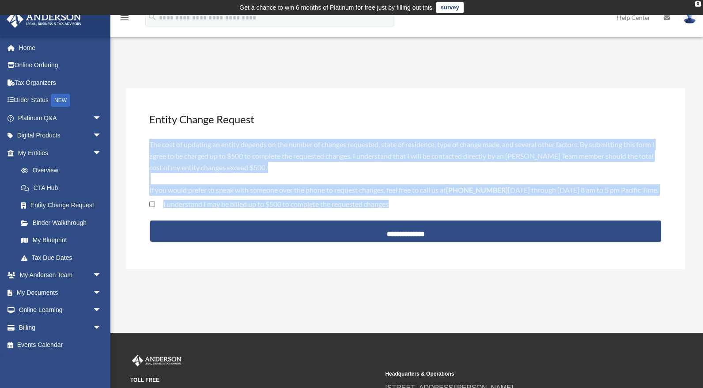
drag, startPoint x: 149, startPoint y: 143, endPoint x: 413, endPoint y: 198, distance: 270.1
click at [413, 198] on form "**********" at bounding box center [405, 192] width 515 height 109
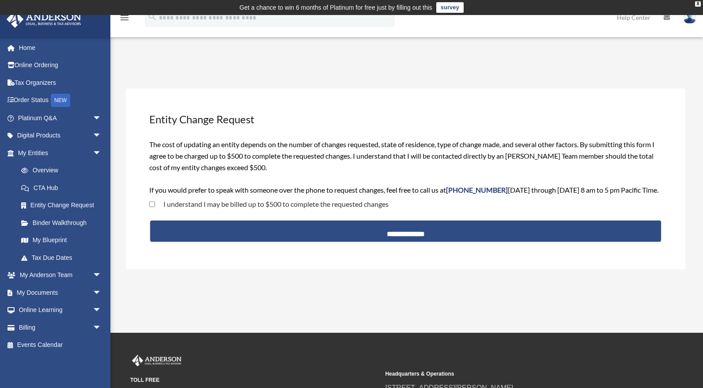
click at [407, 197] on div "I understand I may be billed up to $500 to complete the requested changes" at bounding box center [405, 205] width 515 height 19
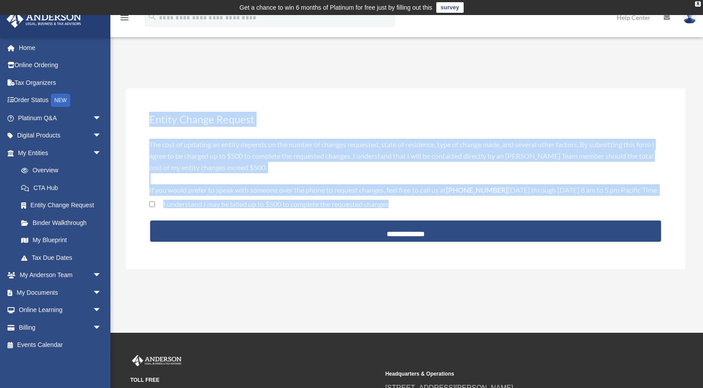
drag, startPoint x: 391, startPoint y: 205, endPoint x: 145, endPoint y: 117, distance: 261.8
click at [145, 117] on div "**********" at bounding box center [405, 178] width 559 height 181
click at [284, 119] on h3 "Entity Change Request" at bounding box center [405, 119] width 515 height 17
drag, startPoint x: 147, startPoint y: 118, endPoint x: 396, endPoint y: 206, distance: 264.0
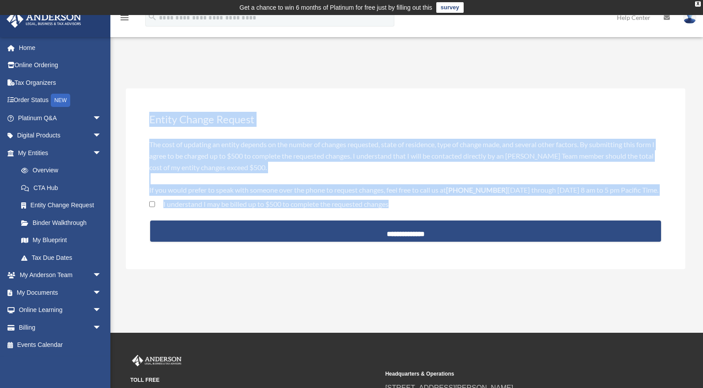
click at [396, 206] on div "**********" at bounding box center [405, 178] width 559 height 181
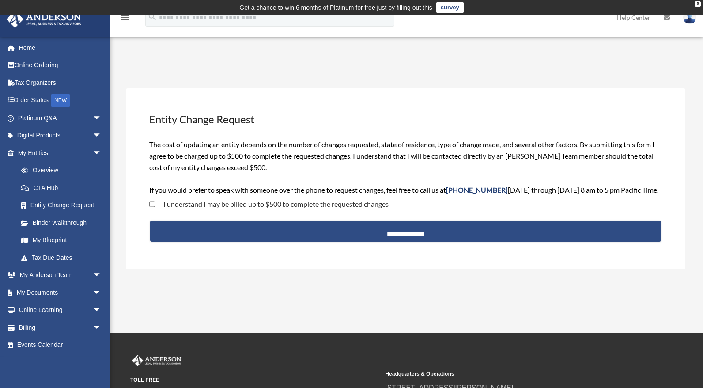
click at [396, 206] on div "I understand I may be billed up to $500 to complete the requested changes" at bounding box center [405, 205] width 515 height 19
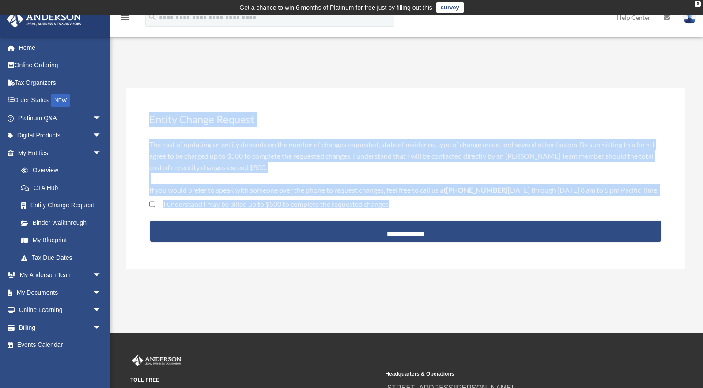
drag, startPoint x: 393, startPoint y: 205, endPoint x: 180, endPoint y: 111, distance: 233.3
click at [144, 112] on div "**********" at bounding box center [405, 178] width 559 height 181
click at [275, 113] on h3 "Entity Change Request" at bounding box center [405, 119] width 515 height 17
drag, startPoint x: 149, startPoint y: 116, endPoint x: 390, endPoint y: 208, distance: 258.1
click at [390, 208] on div "**********" at bounding box center [405, 178] width 559 height 181
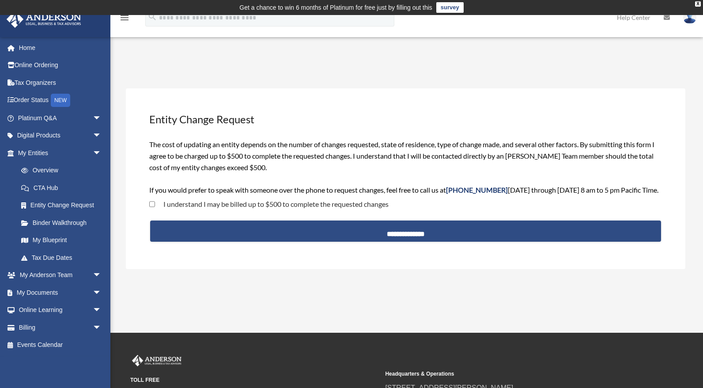
click at [392, 208] on div "I understand I may be billed up to $500 to complete the requested changes" at bounding box center [405, 205] width 515 height 19
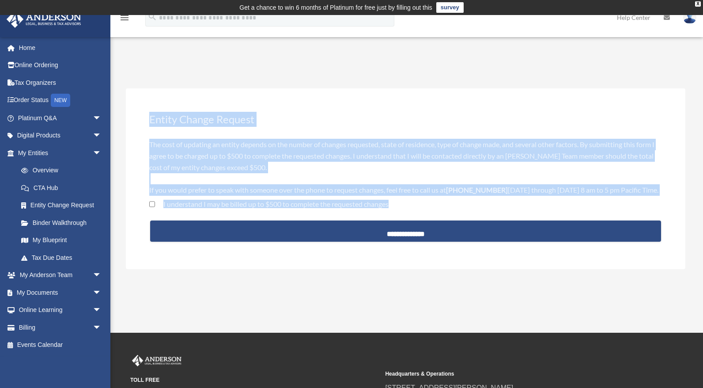
drag, startPoint x: 390, startPoint y: 205, endPoint x: 149, endPoint y: 114, distance: 258.1
click at [149, 114] on div "**********" at bounding box center [405, 178] width 559 height 181
click at [269, 121] on h3 "Entity Change Request" at bounding box center [405, 119] width 515 height 17
drag, startPoint x: 150, startPoint y: 118, endPoint x: 398, endPoint y: 202, distance: 261.9
click at [398, 202] on div "**********" at bounding box center [405, 178] width 559 height 181
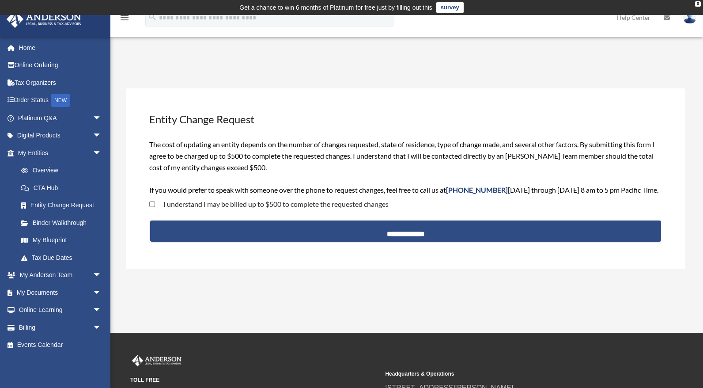
click at [398, 202] on div "I understand I may be billed up to $500 to complete the requested changes" at bounding box center [405, 205] width 515 height 19
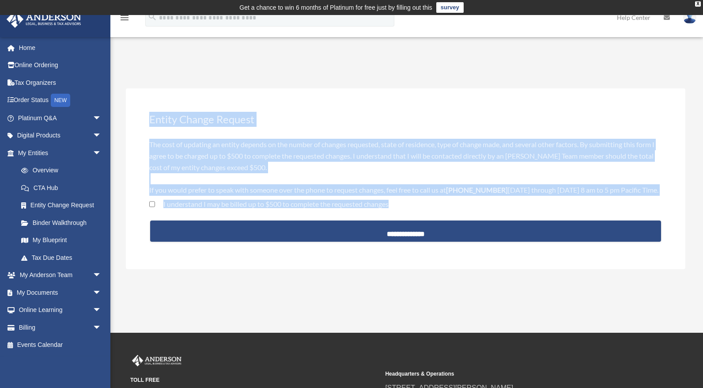
drag, startPoint x: 381, startPoint y: 202, endPoint x: 150, endPoint y: 117, distance: 246.3
click at [150, 117] on div "**********" at bounding box center [405, 178] width 559 height 181
click at [263, 123] on h3 "Entity Change Request" at bounding box center [405, 119] width 515 height 17
drag, startPoint x: 150, startPoint y: 143, endPoint x: 396, endPoint y: 206, distance: 254.3
click at [396, 206] on form "**********" at bounding box center [405, 192] width 515 height 109
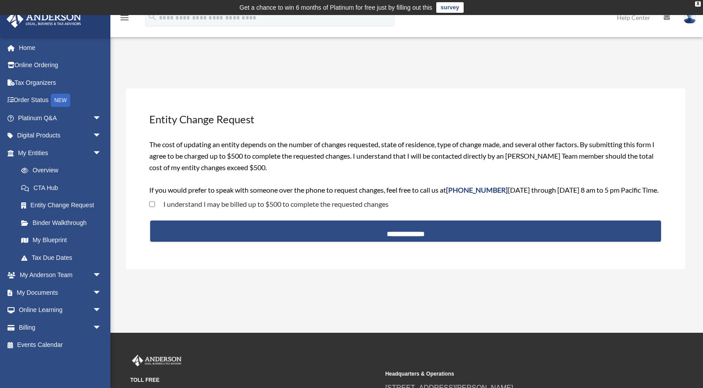
click at [396, 206] on div "I understand I may be billed up to $500 to complete the requested changes" at bounding box center [405, 205] width 515 height 19
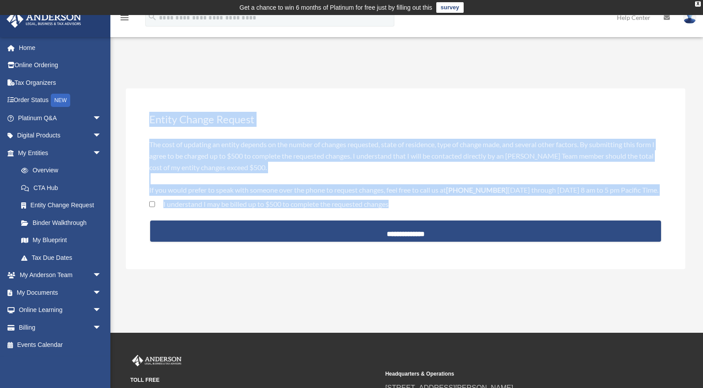
drag, startPoint x: 177, startPoint y: 129, endPoint x: 385, endPoint y: 214, distance: 225.0
click at [385, 214] on div "**********" at bounding box center [405, 178] width 559 height 181
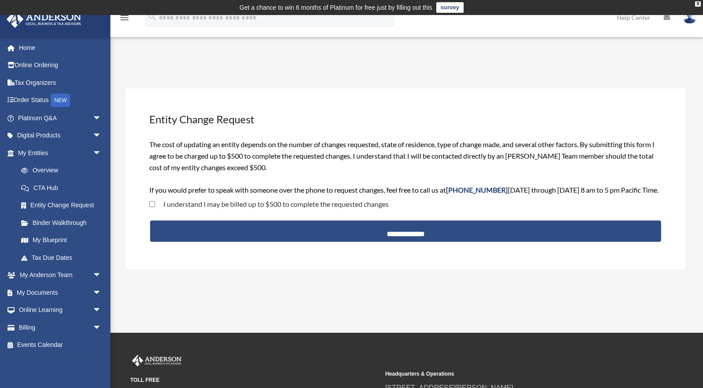
click at [392, 208] on div "I understand I may be billed up to $500 to complete the requested changes" at bounding box center [405, 205] width 515 height 19
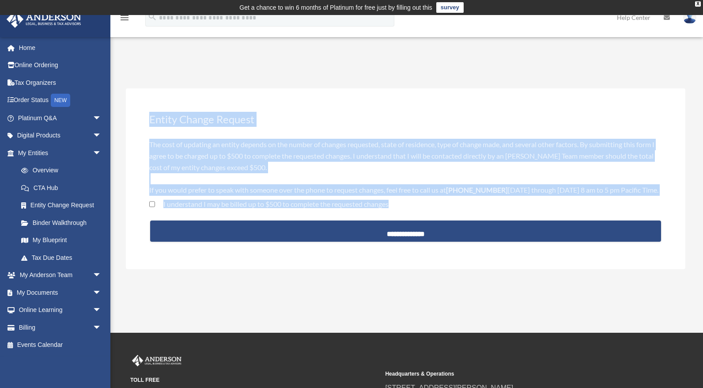
drag, startPoint x: 384, startPoint y: 203, endPoint x: 202, endPoint y: 120, distance: 199.9
click at [142, 111] on div "**********" at bounding box center [405, 178] width 559 height 181
click at [287, 128] on div "**********" at bounding box center [405, 178] width 559 height 181
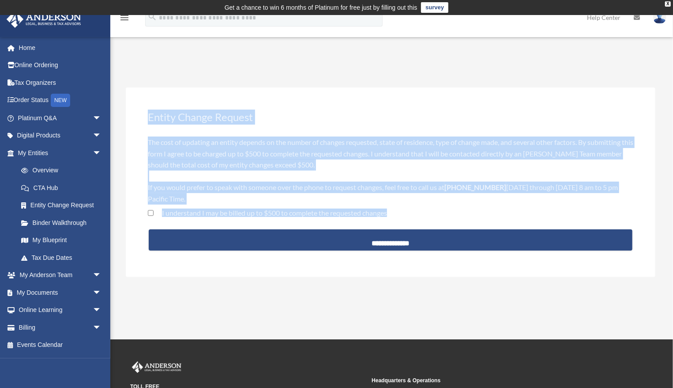
click at [180, 152] on span "The cost of updating an entity depends on the number of changes requested, stat…" at bounding box center [391, 170] width 486 height 65
drag, startPoint x: 148, startPoint y: 114, endPoint x: 364, endPoint y: 200, distance: 232.6
click at [364, 200] on div "**********" at bounding box center [391, 182] width 530 height 190
click at [254, 195] on div "The cost of updating an entity depends on the number of changes requested, stat…" at bounding box center [391, 170] width 486 height 68
drag, startPoint x: 185, startPoint y: 196, endPoint x: 147, endPoint y: 113, distance: 91.9
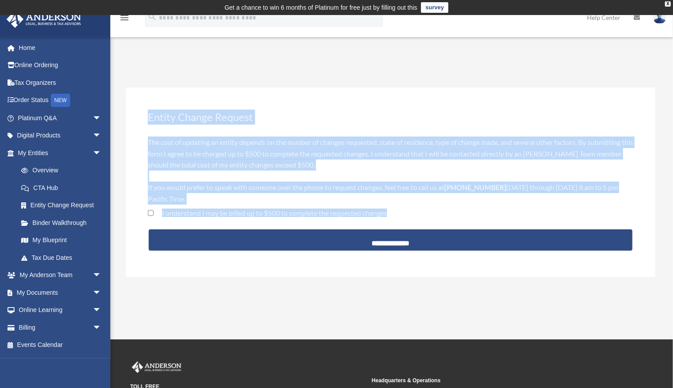
click at [147, 113] on div "**********" at bounding box center [391, 182] width 530 height 190
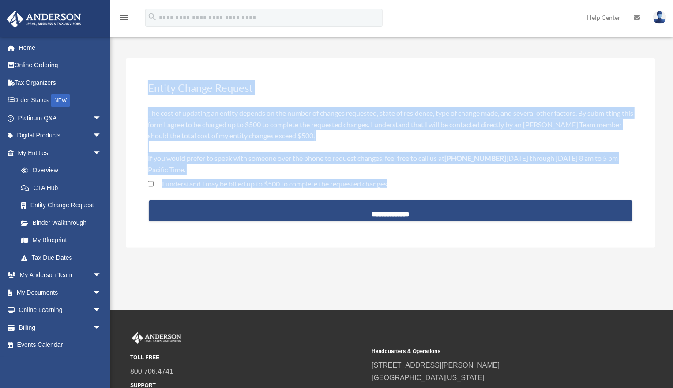
scroll to position [39, 0]
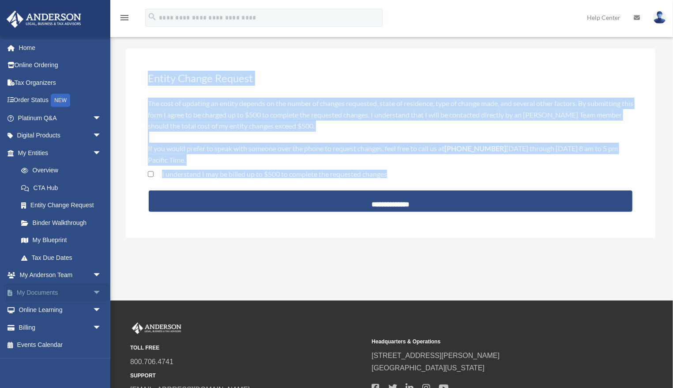
click at [61, 293] on link "My Documents arrow_drop_down" at bounding box center [60, 292] width 109 height 18
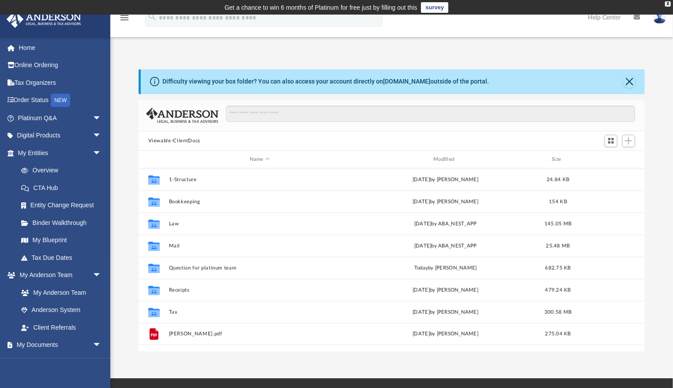
scroll to position [196, 502]
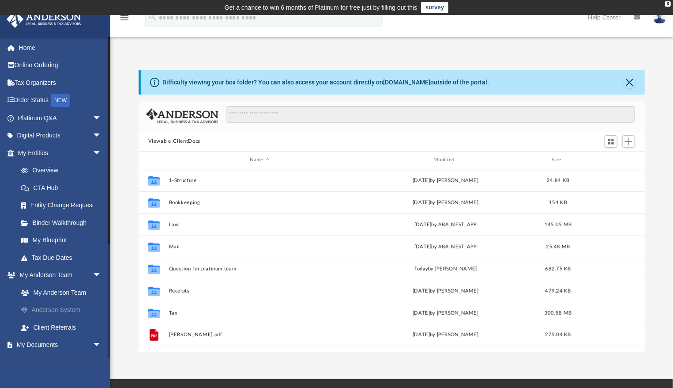
click at [51, 308] on link "Anderson System" at bounding box center [63, 310] width 102 height 18
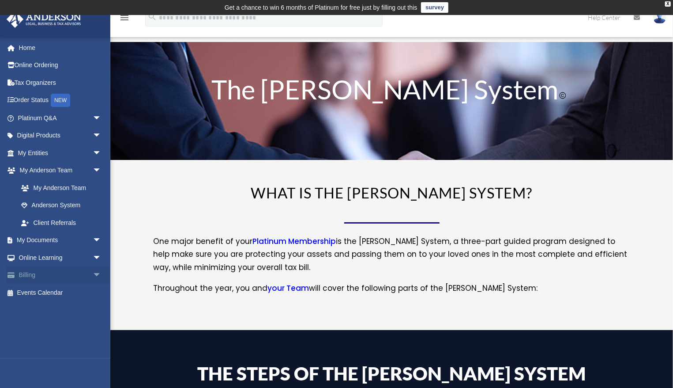
click at [33, 273] on link "Billing arrow_drop_down" at bounding box center [60, 275] width 109 height 18
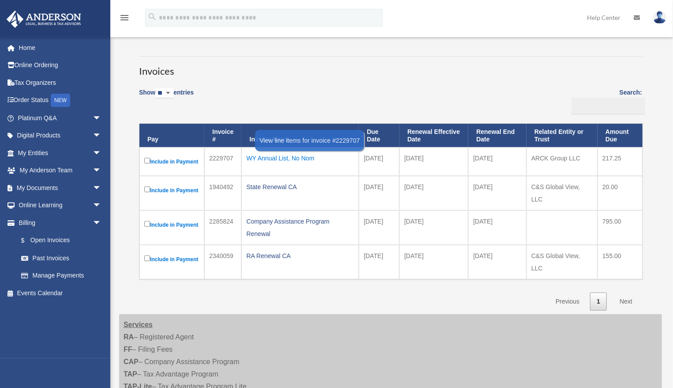
scroll to position [59, 0]
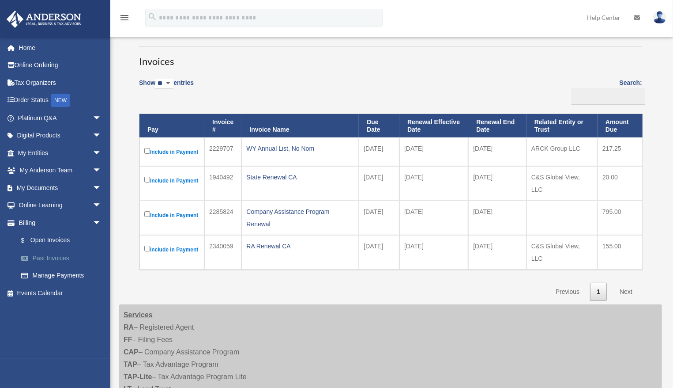
click at [46, 260] on link "Past Invoices" at bounding box center [63, 258] width 102 height 18
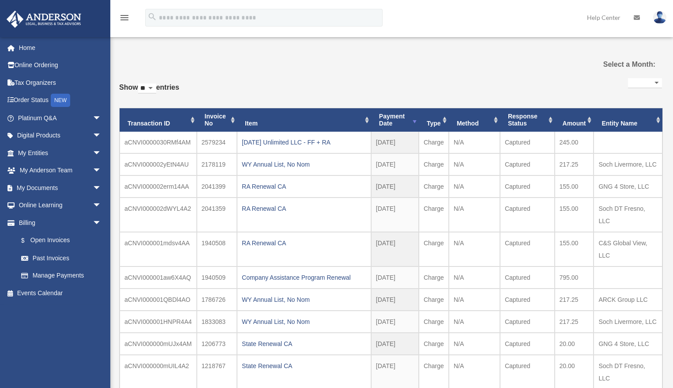
select select
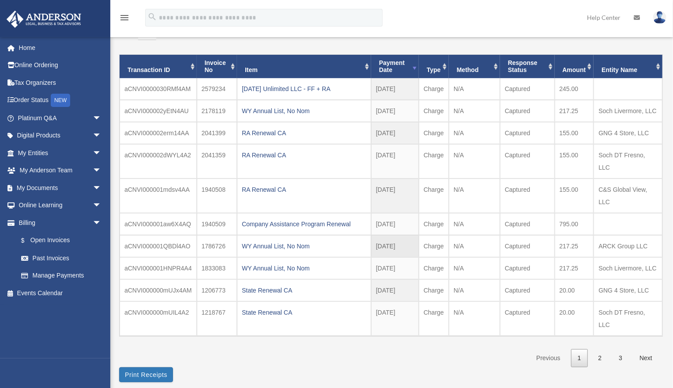
scroll to position [79, 0]
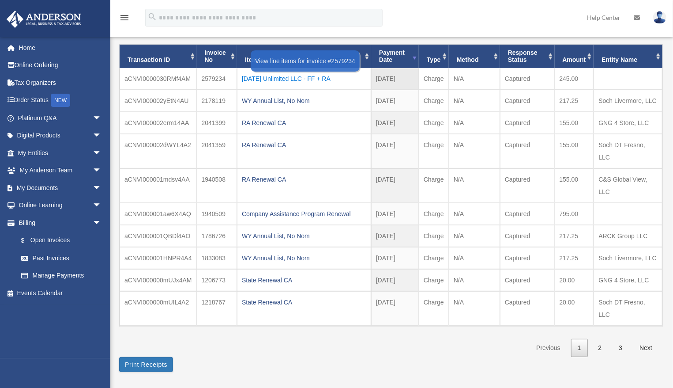
click at [300, 77] on div "[DATE] Unlimited LLC - FF + RA" at bounding box center [304, 78] width 125 height 12
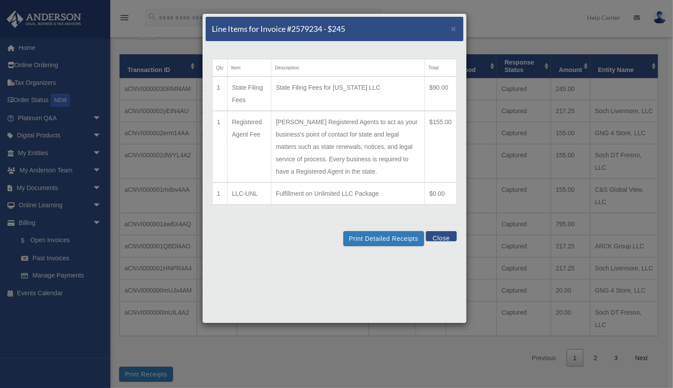
scroll to position [59, 0]
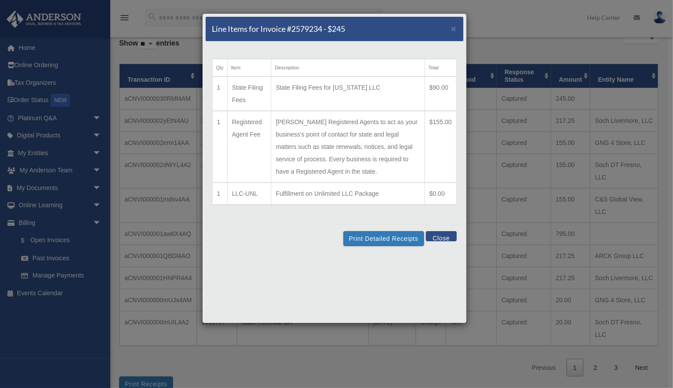
drag, startPoint x: 279, startPoint y: 120, endPoint x: 383, endPoint y: 174, distance: 117.3
click at [382, 173] on td "[PERSON_NAME] Registered Agents to act as your business's point of contact for …" at bounding box center [349, 147] width 154 height 72
click at [390, 166] on td "[PERSON_NAME] Registered Agents to act as your business's point of contact for …" at bounding box center [349, 147] width 154 height 72
click at [378, 169] on td "[PERSON_NAME] Registered Agents to act as your business's point of contact for …" at bounding box center [349, 147] width 154 height 72
drag, startPoint x: 276, startPoint y: 86, endPoint x: 373, endPoint y: 99, distance: 97.5
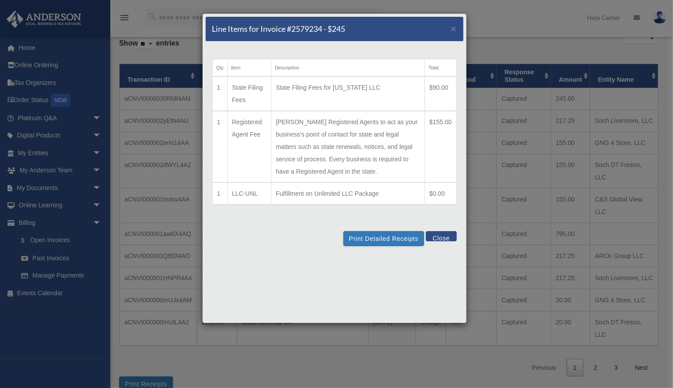
click at [373, 99] on td "State Filing Fees for [US_STATE] LLC" at bounding box center [349, 93] width 154 height 34
click at [355, 114] on td "[PERSON_NAME] Registered Agents to act as your business's point of contact for …" at bounding box center [349, 147] width 154 height 72
drag, startPoint x: 278, startPoint y: 121, endPoint x: 375, endPoint y: 178, distance: 113.4
click at [375, 178] on td "Allows Anderson Registered Agents to act as your business's point of contact fo…" at bounding box center [349, 147] width 154 height 72
click at [379, 174] on td "Allows Anderson Registered Agents to act as your business's point of contact fo…" at bounding box center [349, 147] width 154 height 72
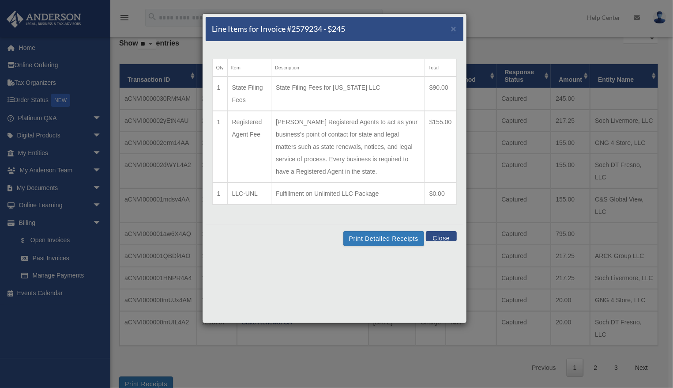
scroll to position [49, 0]
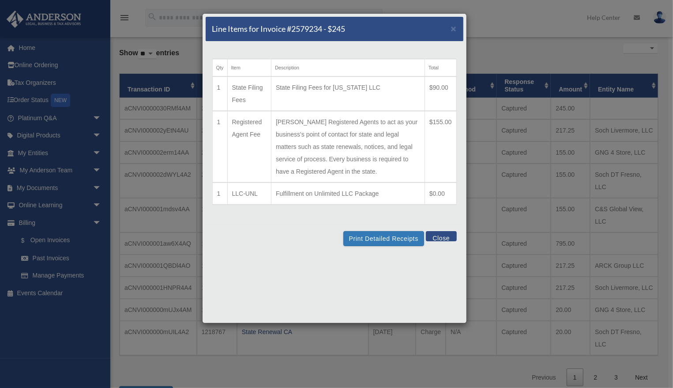
drag, startPoint x: 379, startPoint y: 174, endPoint x: 275, endPoint y: 88, distance: 135.2
click at [275, 88] on table "Qty Item Description Total 1 State Filing Fees State Filing Fees for California…" at bounding box center [334, 132] width 245 height 146
click at [310, 99] on td "State Filing Fees for California LLC" at bounding box center [349, 93] width 154 height 34
drag, startPoint x: 276, startPoint y: 191, endPoint x: 386, endPoint y: 196, distance: 109.6
click at [386, 196] on td "Fulfillment on Unlimited LLC Package" at bounding box center [349, 193] width 154 height 22
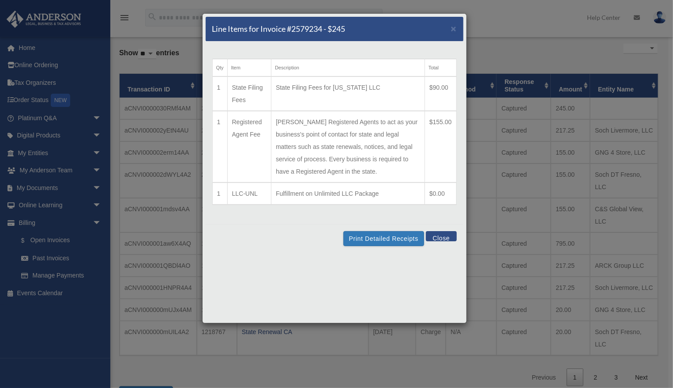
click at [385, 196] on td "Fulfillment on Unlimited LLC Package" at bounding box center [349, 193] width 154 height 22
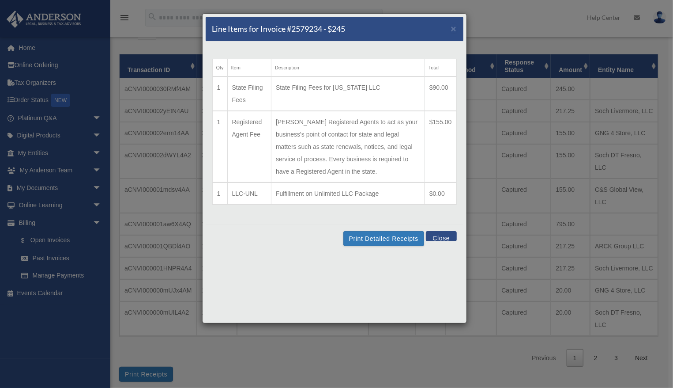
scroll to position [88, 0]
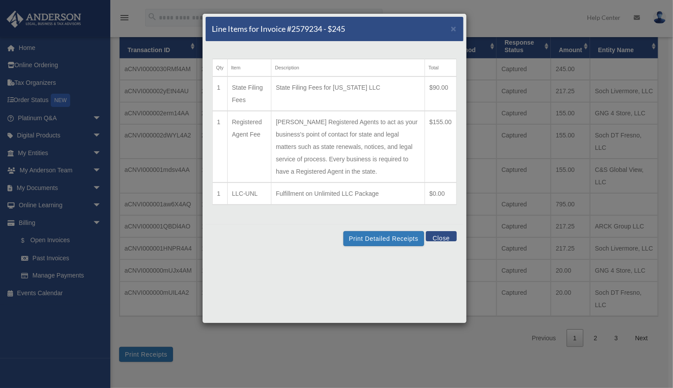
click at [445, 236] on button "Close" at bounding box center [441, 236] width 30 height 10
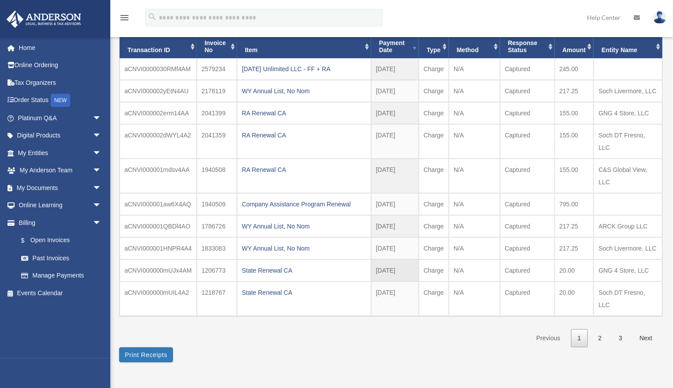
drag, startPoint x: 649, startPoint y: 268, endPoint x: 597, endPoint y: 268, distance: 51.7
click at [597, 268] on td "GNG 4 Store, LLC" at bounding box center [628, 270] width 69 height 22
click at [363, 343] on div "**********" at bounding box center [390, 175] width 543 height 344
drag, startPoint x: 649, startPoint y: 269, endPoint x: 598, endPoint y: 264, distance: 51.5
click at [598, 264] on td "GNG 4 Store, LLC" at bounding box center [628, 270] width 69 height 22
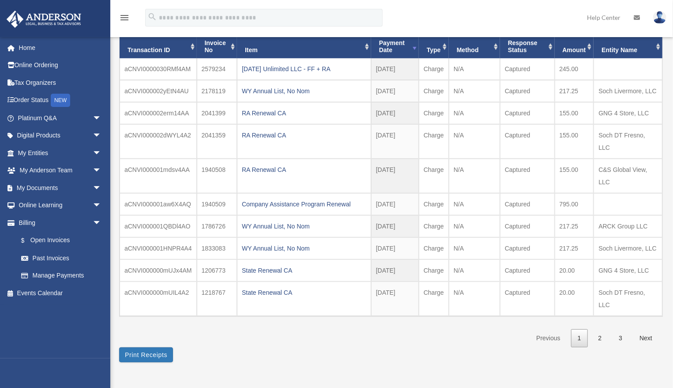
click at [429, 327] on div "**********" at bounding box center [390, 175] width 543 height 344
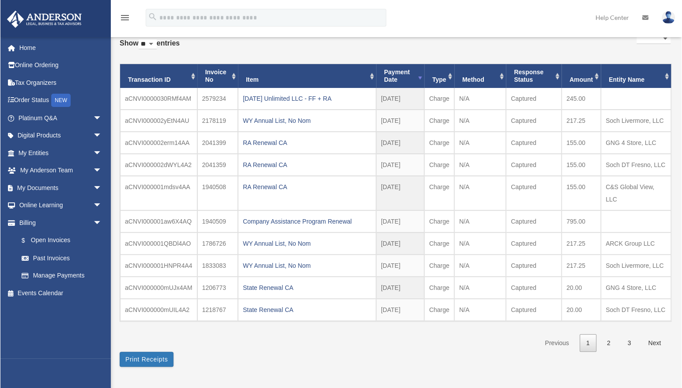
scroll to position [49, 0]
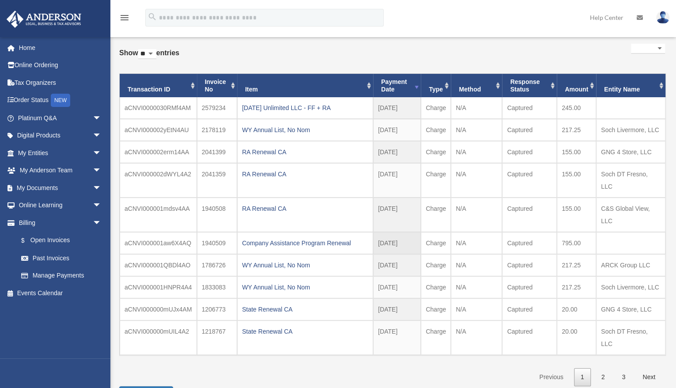
drag, startPoint x: 445, startPoint y: 231, endPoint x: 415, endPoint y: 228, distance: 30.2
click at [415, 232] on tr "aCNVI000001aw6X4AQ 1940509 Company Assistance Program Renewal 2024-11-25 2024 -…" at bounding box center [393, 243] width 546 height 22
click at [497, 232] on td "N/A" at bounding box center [476, 243] width 51 height 22
drag, startPoint x: 528, startPoint y: 229, endPoint x: 504, endPoint y: 227, distance: 24.3
click at [504, 232] on td "Captured" at bounding box center [529, 243] width 55 height 22
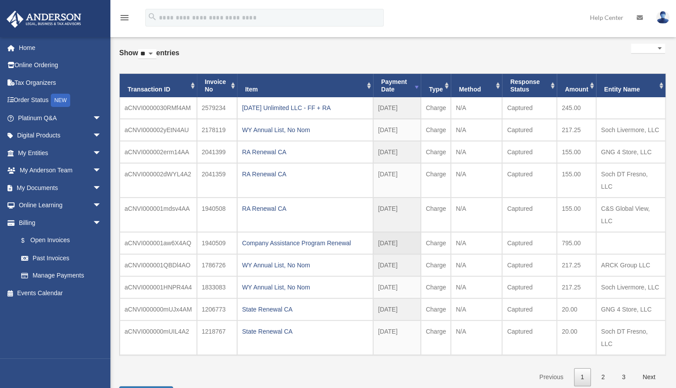
drag, startPoint x: 472, startPoint y: 228, endPoint x: 451, endPoint y: 227, distance: 20.8
click at [451, 232] on td "N/A" at bounding box center [476, 243] width 51 height 22
click at [494, 234] on td "N/A" at bounding box center [476, 243] width 51 height 22
drag, startPoint x: 658, startPoint y: 316, endPoint x: 132, endPoint y: 87, distance: 573.2
click at [132, 87] on table "Transaction ID Invoice No Item Payment Date Payment Date Type Method Response S…" at bounding box center [392, 214] width 547 height 283
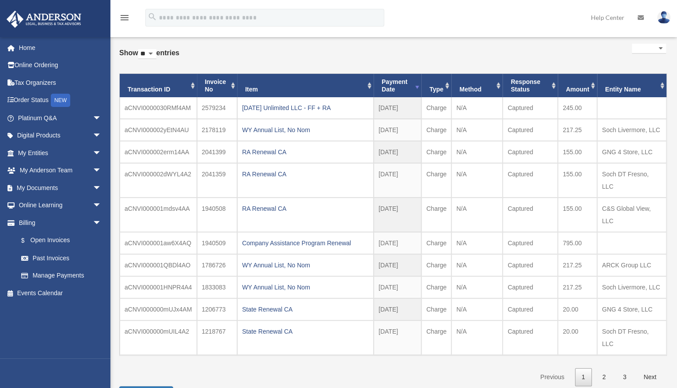
click at [271, 60] on div "**********" at bounding box center [392, 214] width 547 height 344
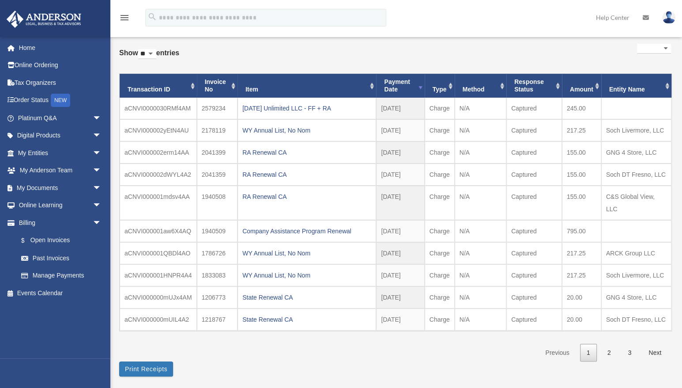
drag, startPoint x: 414, startPoint y: 195, endPoint x: 124, endPoint y: 88, distance: 308.5
click at [124, 88] on table "Transaction ID Invoice No Item Payment Date Payment Date Type Method Response S…" at bounding box center [395, 202] width 553 height 258
click at [249, 69] on div "**********" at bounding box center [395, 202] width 552 height 320
drag, startPoint x: 122, startPoint y: 105, endPoint x: 673, endPoint y: 325, distance: 593.2
click at [673, 325] on div "**********" at bounding box center [395, 197] width 565 height 379
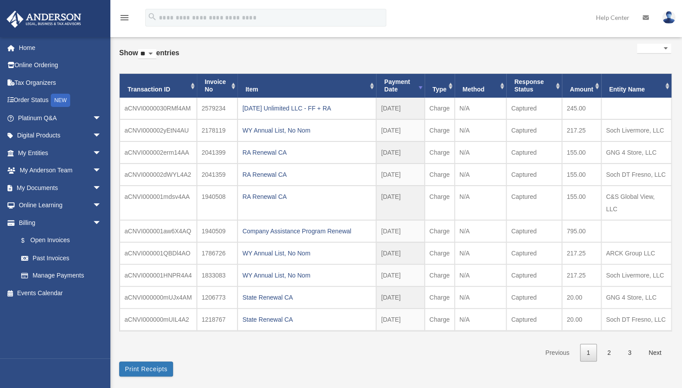
click at [402, 349] on div "**********" at bounding box center [395, 202] width 552 height 320
click at [403, 341] on div "**********" at bounding box center [395, 202] width 552 height 320
drag, startPoint x: 412, startPoint y: 274, endPoint x: 375, endPoint y: 274, distance: 37.5
click at [376, 274] on td "2024-09-18" at bounding box center [400, 275] width 48 height 22
drag, startPoint x: 390, startPoint y: 275, endPoint x: 376, endPoint y: 273, distance: 14.2
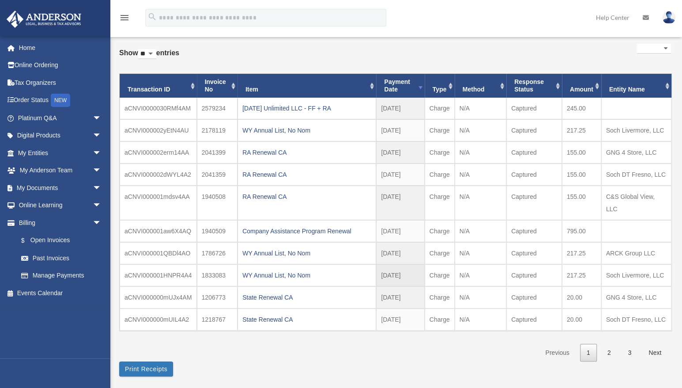
click at [390, 275] on td "2024-09-18" at bounding box center [400, 275] width 48 height 22
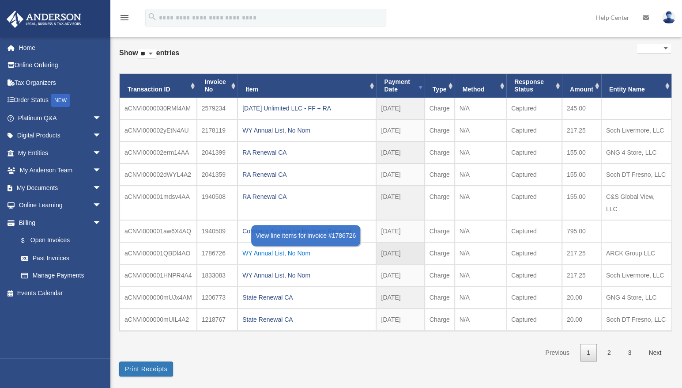
click at [271, 251] on div "WY Annual List, No Nom" at bounding box center [306, 253] width 129 height 12
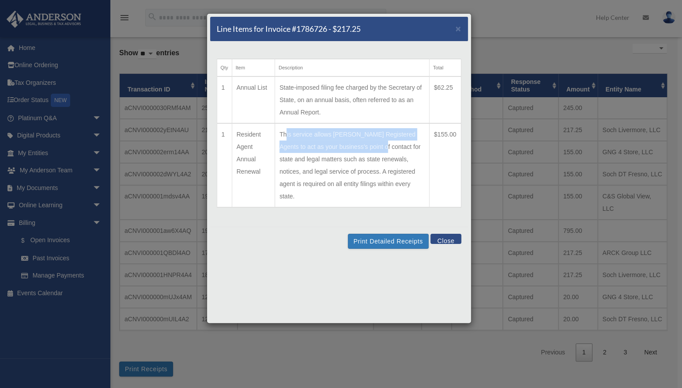
drag, startPoint x: 313, startPoint y: 138, endPoint x: 374, endPoint y: 151, distance: 63.2
click at [374, 151] on td "This service allows Anderson Registered Agents to act as your business's point …" at bounding box center [352, 165] width 155 height 84
click at [378, 161] on td "This service allows Anderson Registered Agents to act as your business's point …" at bounding box center [352, 165] width 155 height 84
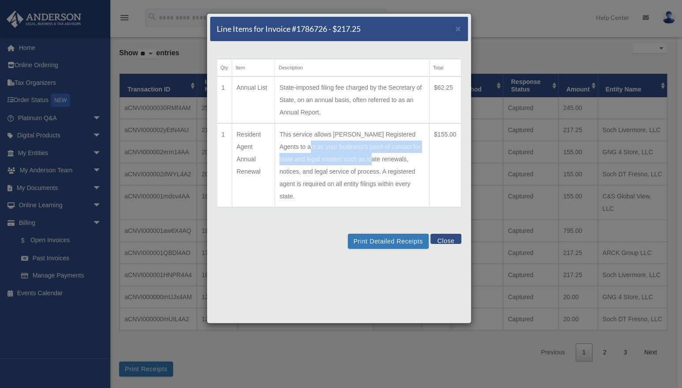
drag, startPoint x: 296, startPoint y: 152, endPoint x: 358, endPoint y: 163, distance: 63.7
click at [357, 162] on td "This service allows Anderson Registered Agents to act as your business's point …" at bounding box center [352, 165] width 155 height 84
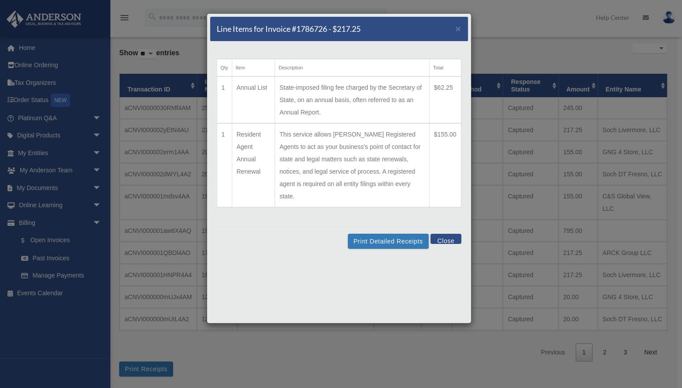
click at [375, 168] on td "This service allows Anderson Registered Agents to act as your business's point …" at bounding box center [352, 165] width 155 height 84
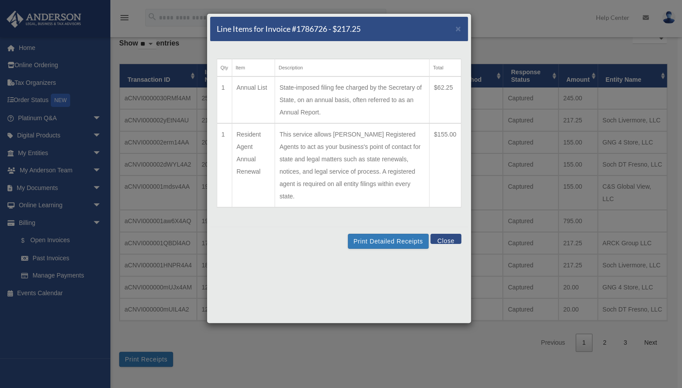
click at [448, 234] on button "Close" at bounding box center [445, 239] width 30 height 10
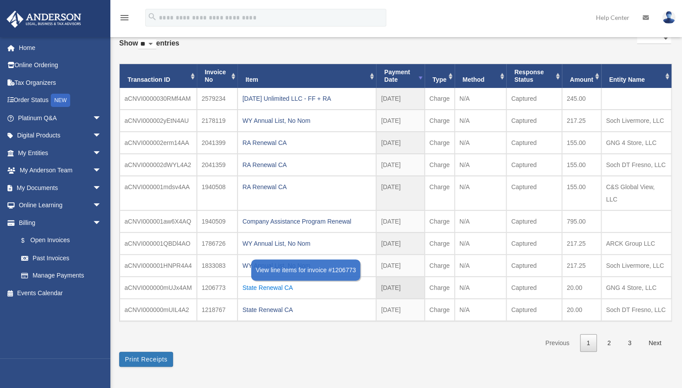
click at [278, 285] on div "State Renewal CA" at bounding box center [306, 287] width 129 height 12
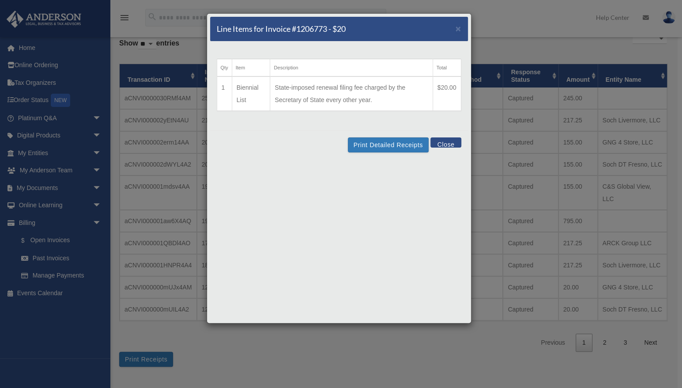
drag, startPoint x: 374, startPoint y: 100, endPoint x: 272, endPoint y: 84, distance: 103.3
click at [276, 86] on td "State-imposed renewal filing fee charged by the Secretary of State every other …" at bounding box center [351, 93] width 162 height 34
click at [328, 96] on td "State-imposed renewal filing fee charged by the Secretary of State every other …" at bounding box center [351, 93] width 162 height 34
click at [442, 141] on button "Close" at bounding box center [445, 142] width 30 height 10
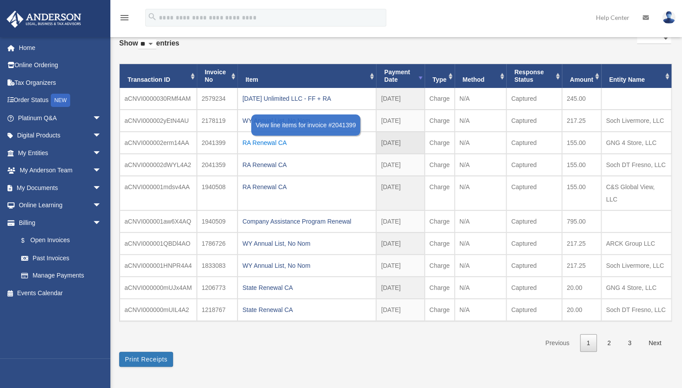
click at [263, 142] on div "RA Renewal CA" at bounding box center [306, 142] width 129 height 12
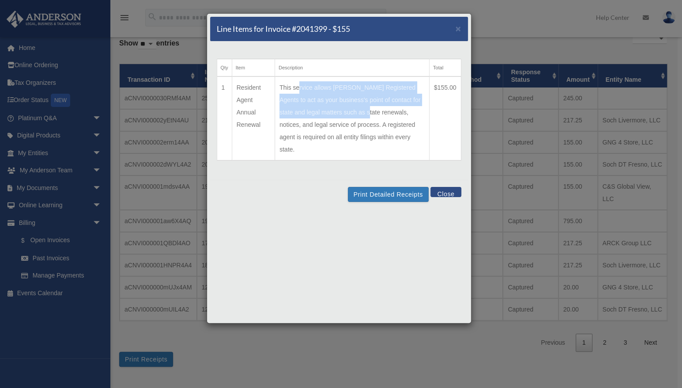
drag, startPoint x: 298, startPoint y: 91, endPoint x: 354, endPoint y: 118, distance: 62.4
click at [353, 117] on td "This service allows Anderson Registered Agents to act as your business's point …" at bounding box center [352, 118] width 155 height 84
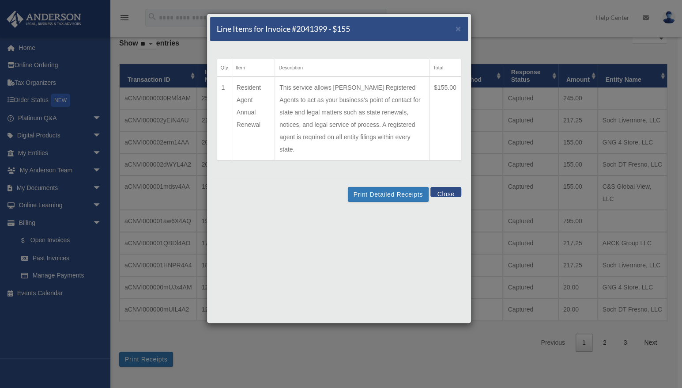
click at [355, 120] on td "This service allows Anderson Registered Agents to act as your business's point …" at bounding box center [352, 118] width 155 height 84
drag, startPoint x: 338, startPoint y: 125, endPoint x: 380, endPoint y: 132, distance: 42.6
click at [379, 132] on td "This service allows Anderson Registered Agents to act as your business's point …" at bounding box center [352, 118] width 155 height 84
click at [387, 133] on td "This service allows Anderson Registered Agents to act as your business's point …" at bounding box center [352, 118] width 155 height 84
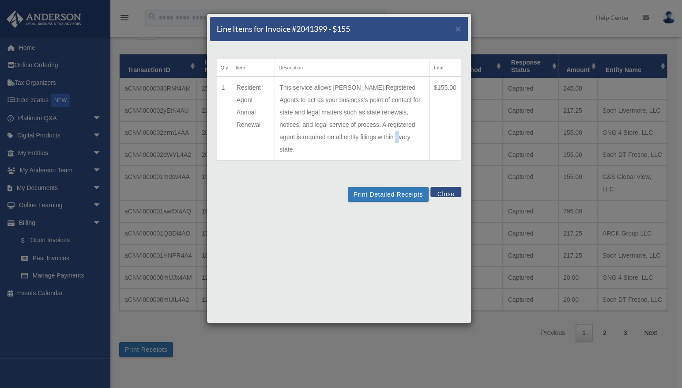
scroll to position [79, 0]
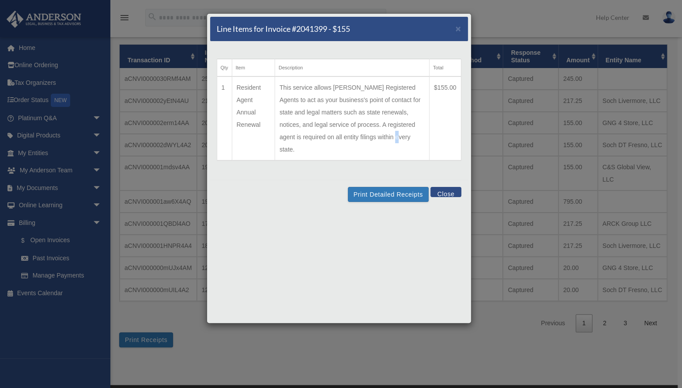
click at [448, 187] on button "Close" at bounding box center [445, 192] width 30 height 10
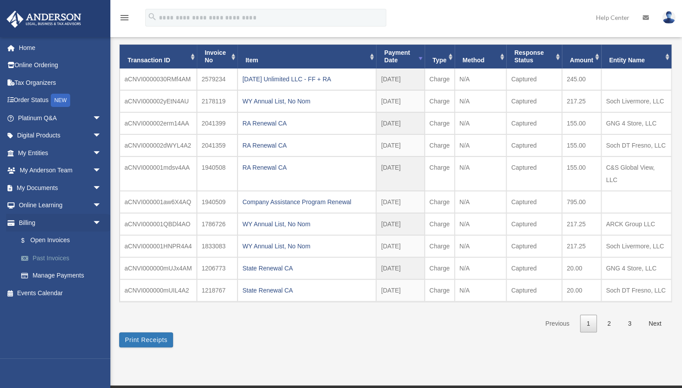
click at [57, 260] on link "Past Invoices" at bounding box center [63, 258] width 102 height 18
click at [57, 238] on link "$ Open Invoices" at bounding box center [63, 240] width 102 height 18
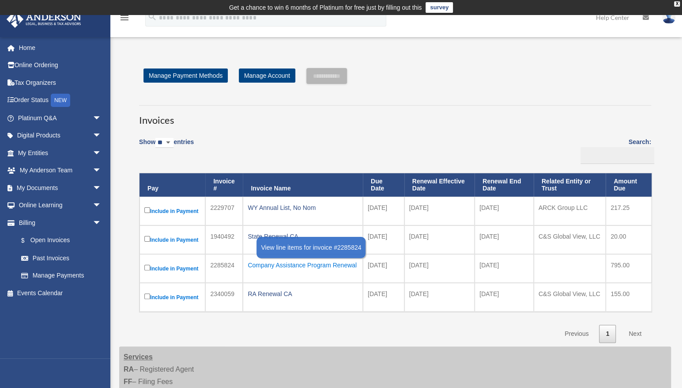
click at [297, 264] on div "Company Assistance Program Renewal" at bounding box center [303, 265] width 110 height 12
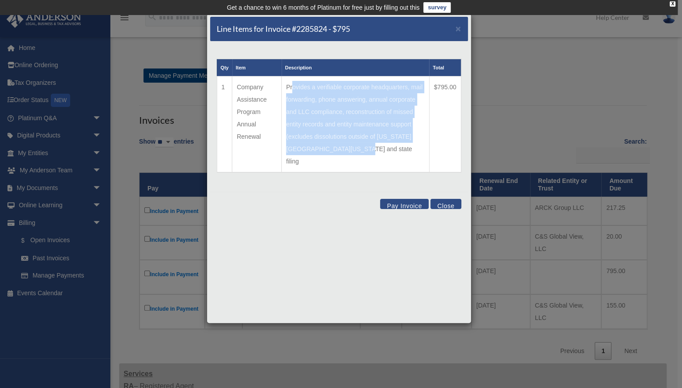
drag, startPoint x: 294, startPoint y: 86, endPoint x: 371, endPoint y: 147, distance: 97.4
click at [371, 147] on td "Provides a verifiable corporate headquarters, mail forwarding, phone answering,…" at bounding box center [356, 124] width 148 height 96
drag, startPoint x: 366, startPoint y: 150, endPoint x: 296, endPoint y: 91, distance: 90.8
click at [297, 91] on td "Provides a verifiable corporate headquarters, mail forwarding, phone answering,…" at bounding box center [356, 124] width 148 height 96
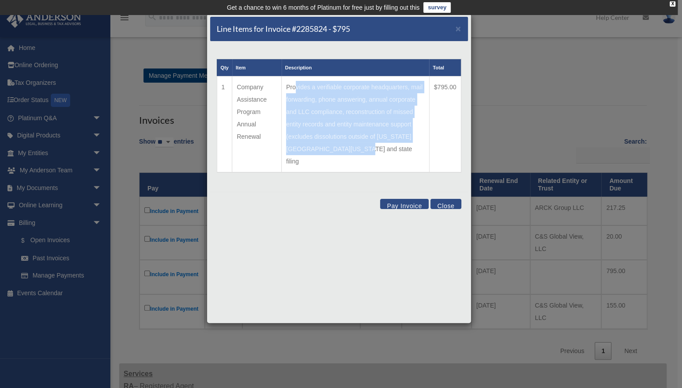
drag, startPoint x: 302, startPoint y: 101, endPoint x: 306, endPoint y: 105, distance: 5.3
click at [302, 102] on td "Provides a verifiable corporate headquarters, mail forwarding, phone answering,…" at bounding box center [356, 124] width 148 height 96
click at [335, 118] on td "Provides a verifiable corporate headquarters, mail forwarding, phone answering,…" at bounding box center [356, 124] width 148 height 96
click at [340, 130] on td "Provides a verifiable corporate headquarters, mail forwarding, phone answering,…" at bounding box center [356, 124] width 148 height 96
drag, startPoint x: 361, startPoint y: 146, endPoint x: 306, endPoint y: 98, distance: 73.0
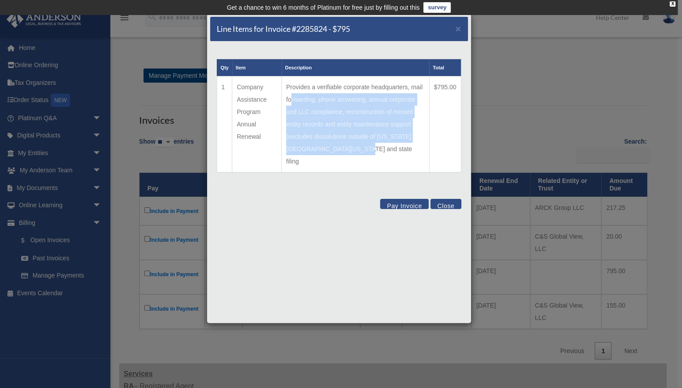
click at [306, 98] on td "Provides a verifiable corporate headquarters, mail forwarding, phone answering,…" at bounding box center [356, 124] width 148 height 96
click at [373, 132] on td "Provides a verifiable corporate headquarters, mail forwarding, phone answering,…" at bounding box center [356, 124] width 148 height 96
click at [379, 146] on td "Provides a verifiable corporate headquarters, mail forwarding, phone answering,…" at bounding box center [356, 124] width 148 height 96
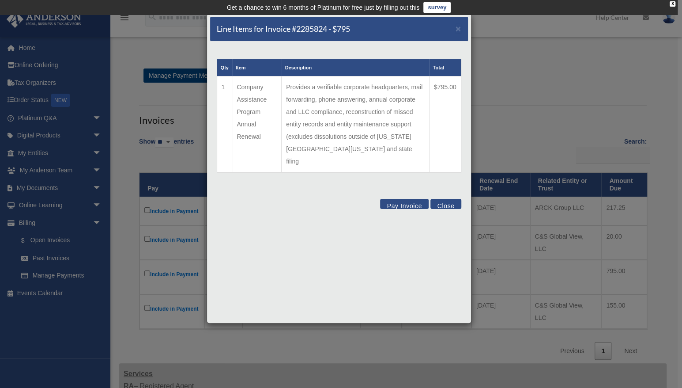
click at [448, 199] on button "Close" at bounding box center [445, 204] width 30 height 10
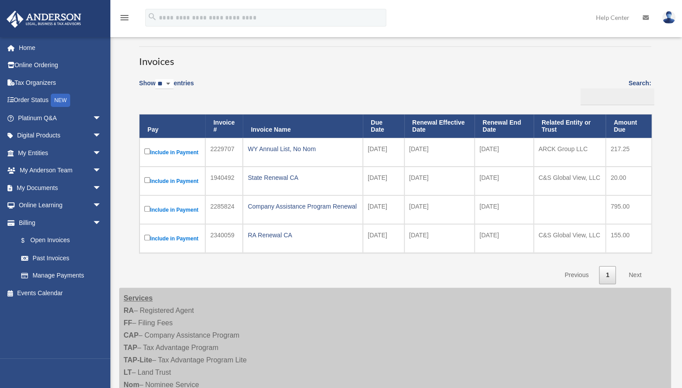
scroll to position [108, 0]
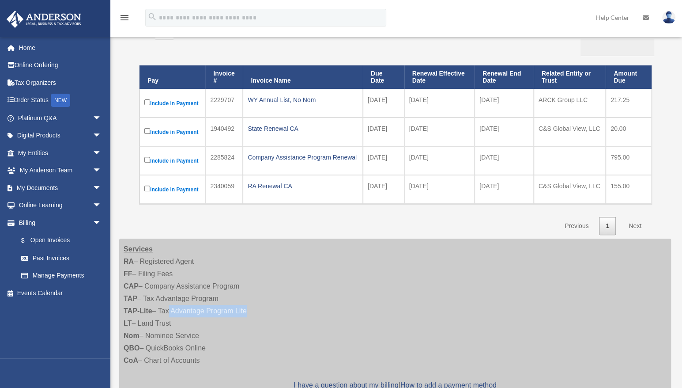
drag, startPoint x: 166, startPoint y: 308, endPoint x: 248, endPoint y: 312, distance: 81.8
click at [244, 312] on div "Services RA – Registered Agent FF – Filing Fees CAP – Company Assistance Progra…" at bounding box center [395, 323] width 552 height 170
click at [252, 312] on div "Services RA – Registered Agent FF – Filing Fees CAP – Company Assistance Progra…" at bounding box center [395, 323] width 552 height 170
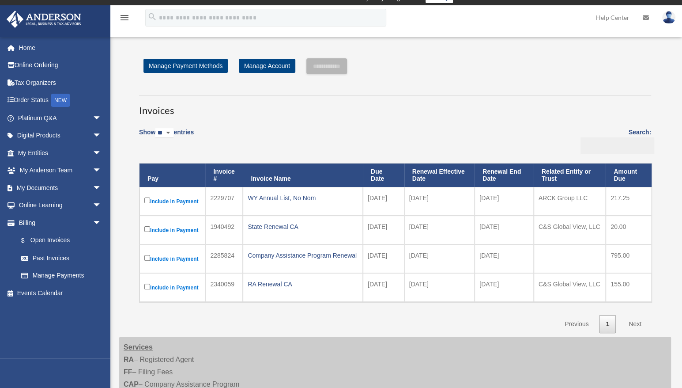
scroll to position [0, 0]
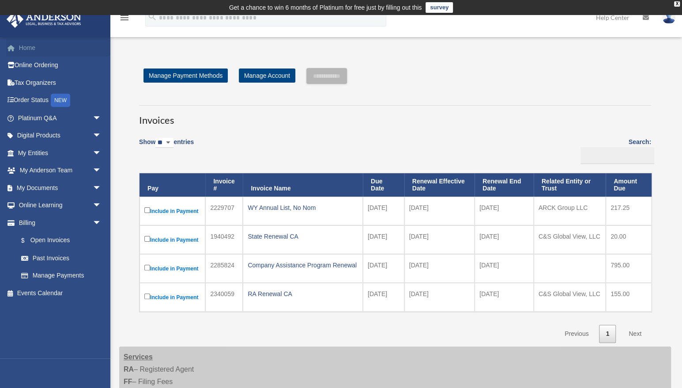
click at [31, 47] on link "Home" at bounding box center [60, 48] width 109 height 18
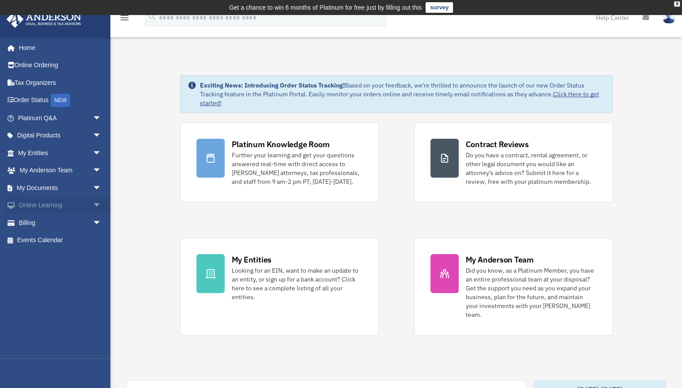
click at [39, 204] on link "Online Learning arrow_drop_down" at bounding box center [60, 205] width 109 height 18
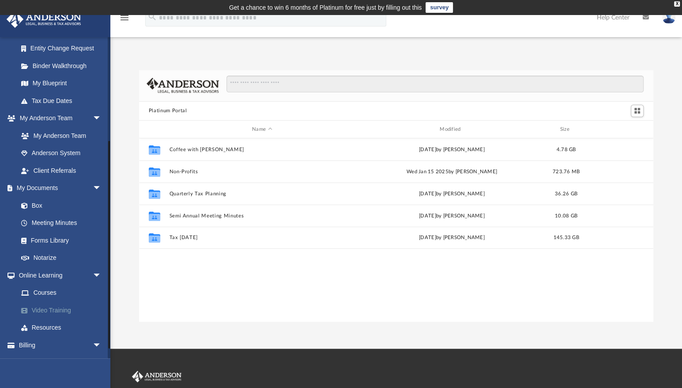
scroll to position [171, 0]
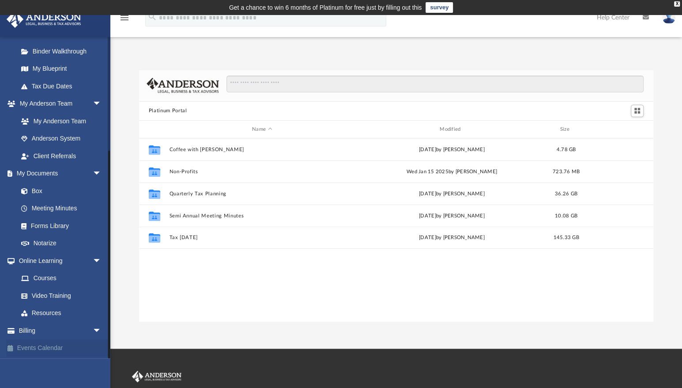
click at [40, 347] on link "Events Calendar" at bounding box center [60, 348] width 109 height 18
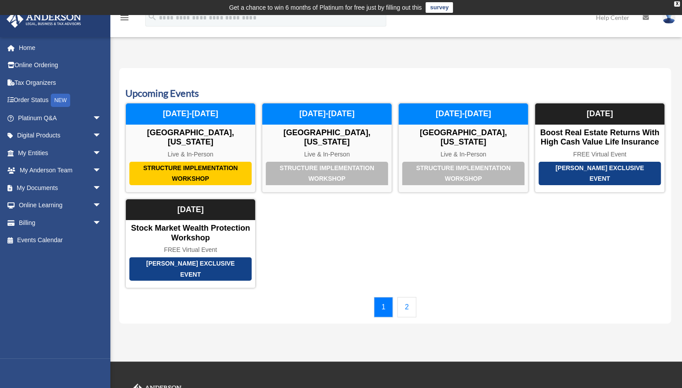
click at [404, 297] on link "2" at bounding box center [406, 307] width 19 height 20
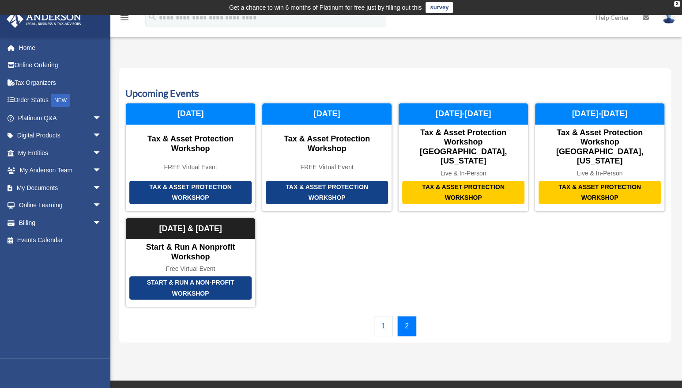
click at [381, 316] on link "1" at bounding box center [383, 326] width 19 height 20
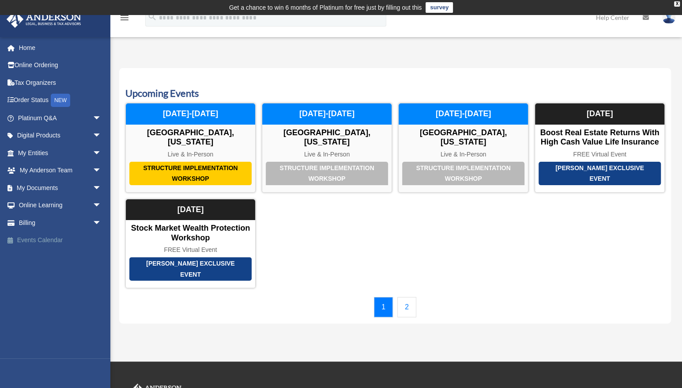
click at [44, 238] on link "Events Calendar" at bounding box center [60, 240] width 109 height 18
click at [33, 45] on link "Home" at bounding box center [60, 48] width 109 height 18
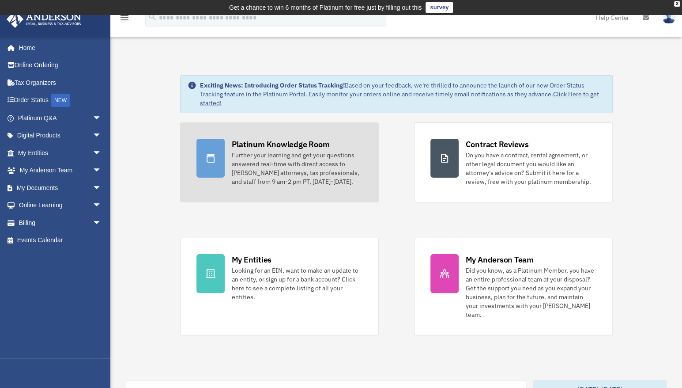
click at [265, 154] on div "Further your learning and get your questions answered real-time with direct acc…" at bounding box center [297, 168] width 131 height 35
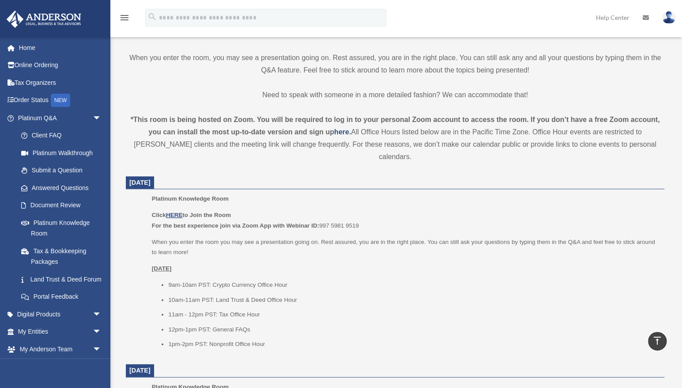
scroll to position [286, 0]
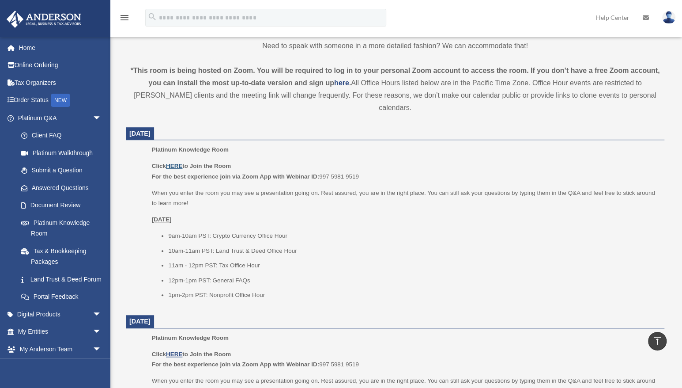
click at [174, 162] on u "HERE" at bounding box center [174, 165] width 16 height 7
